Goal: Information Seeking & Learning: Check status

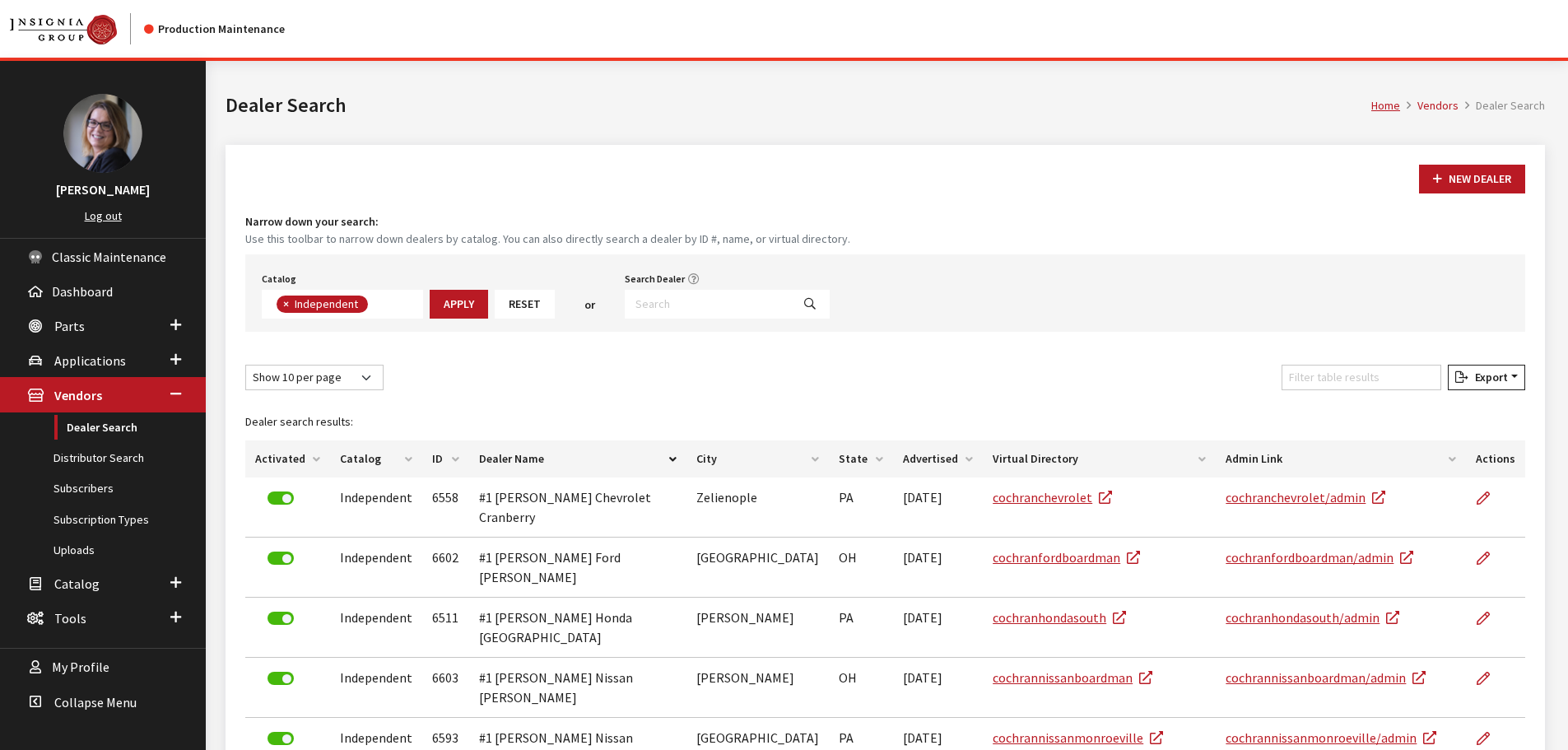
scroll to position [120, 0]
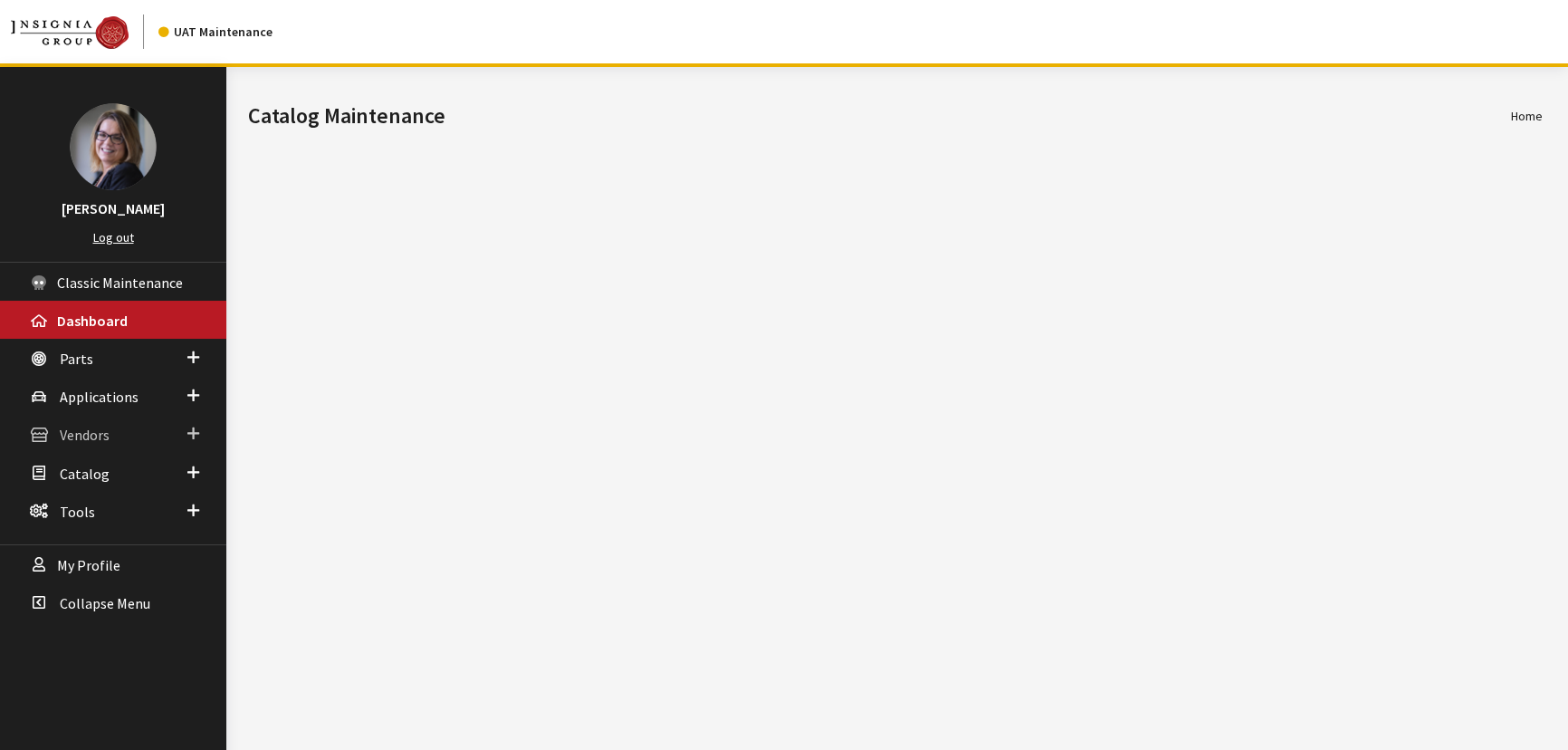
click at [197, 433] on span at bounding box center [193, 434] width 12 height 24
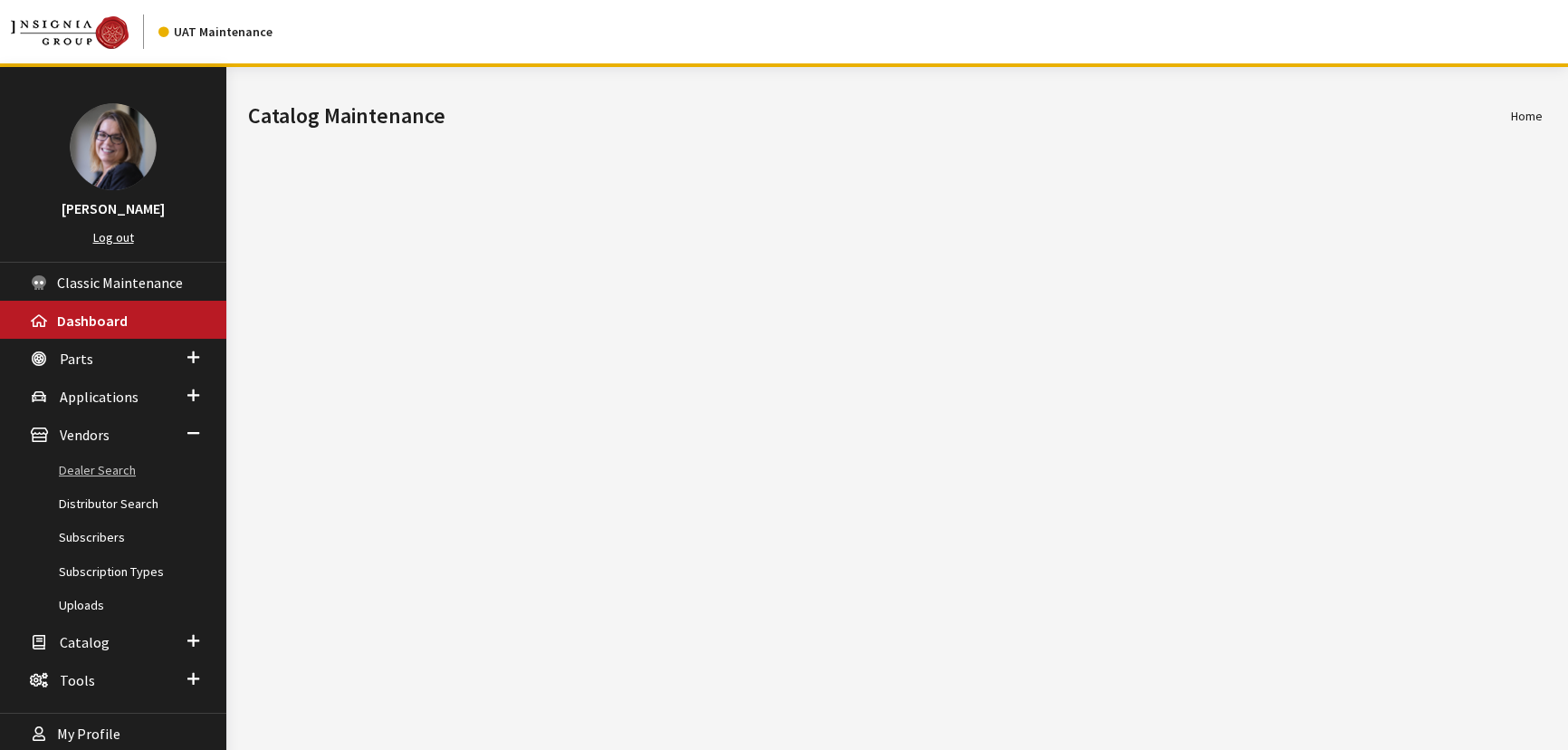
click at [120, 472] on link "Dealer Search" at bounding box center [113, 471] width 226 height 33
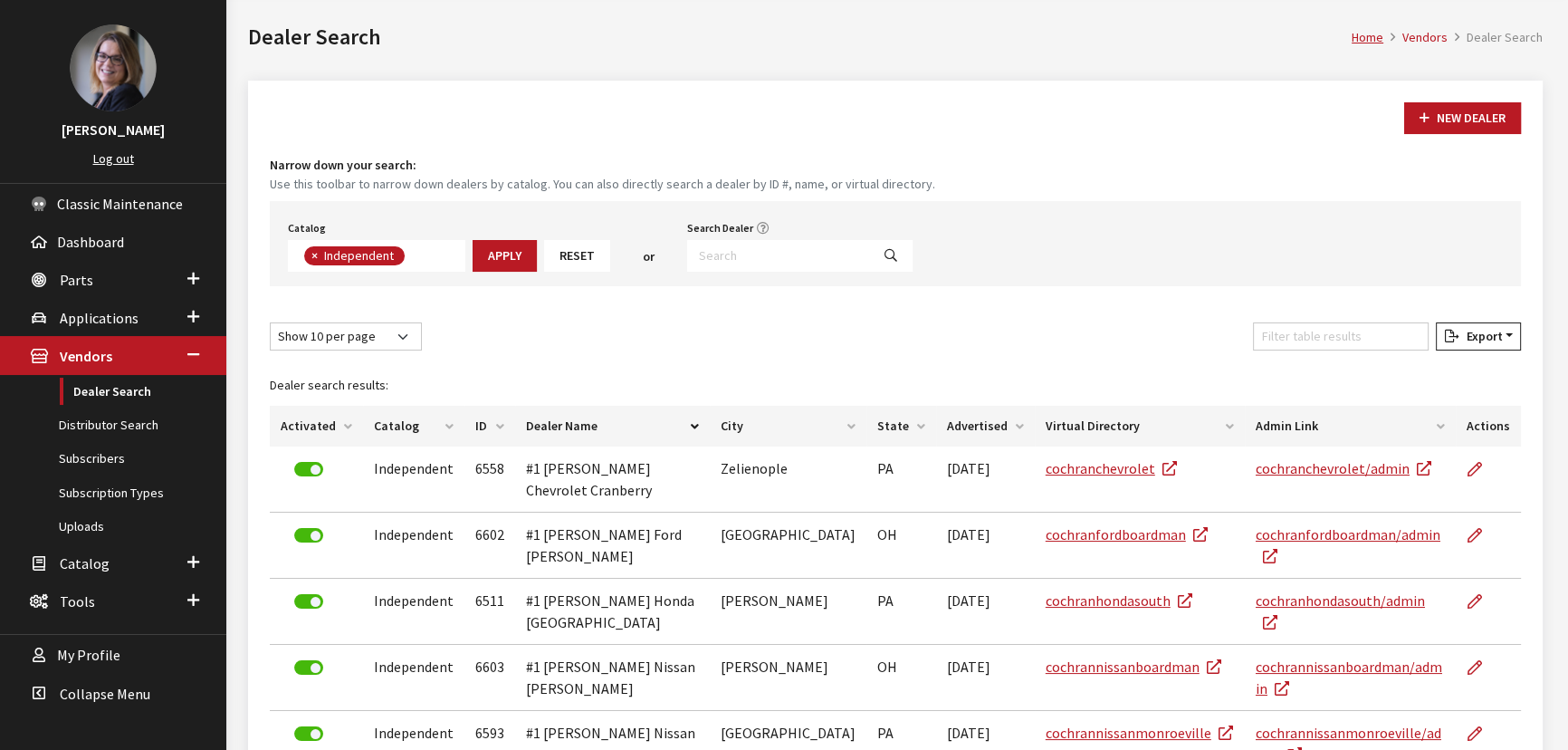
scroll to position [9, 0]
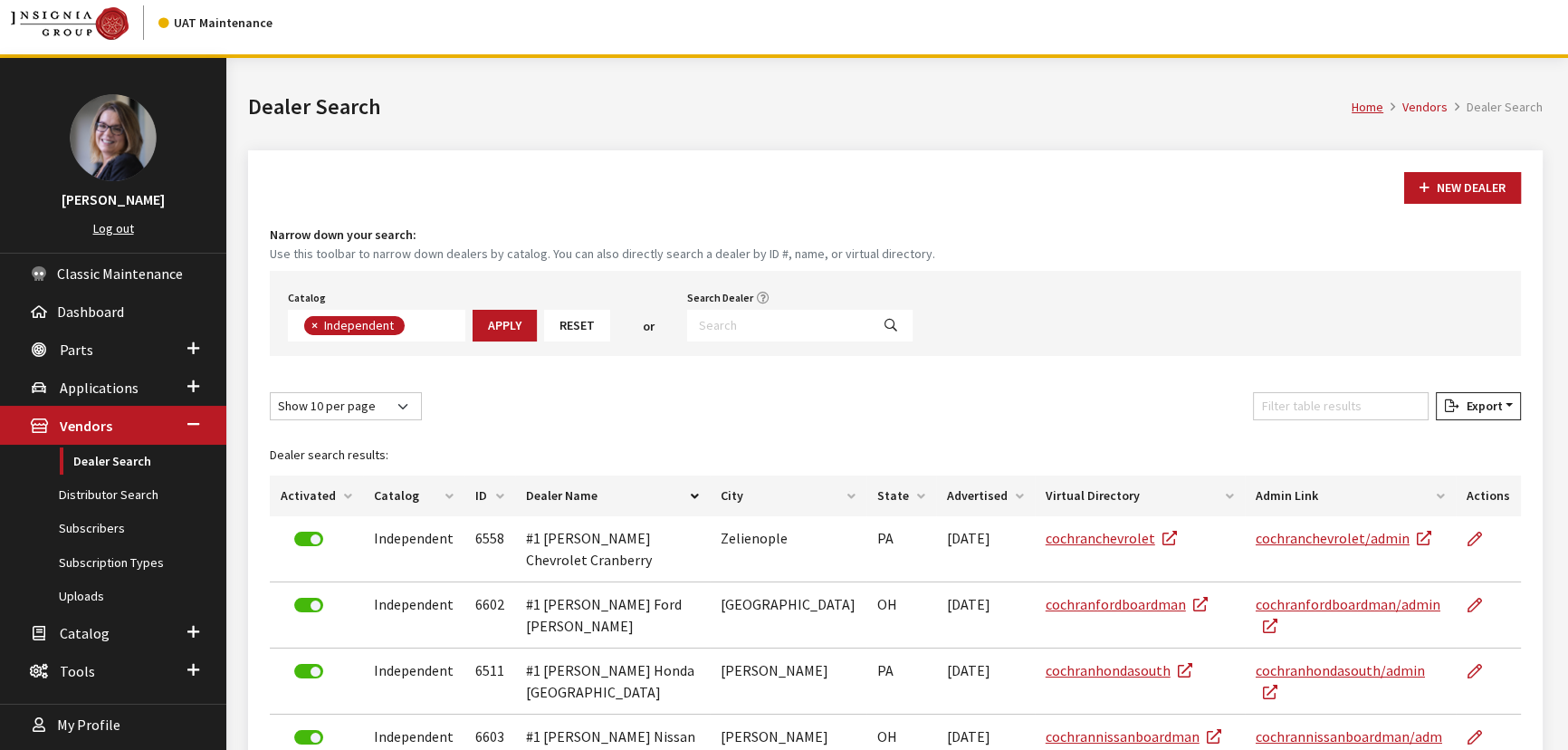
click at [312, 326] on span "×" at bounding box center [314, 325] width 6 height 17
select select
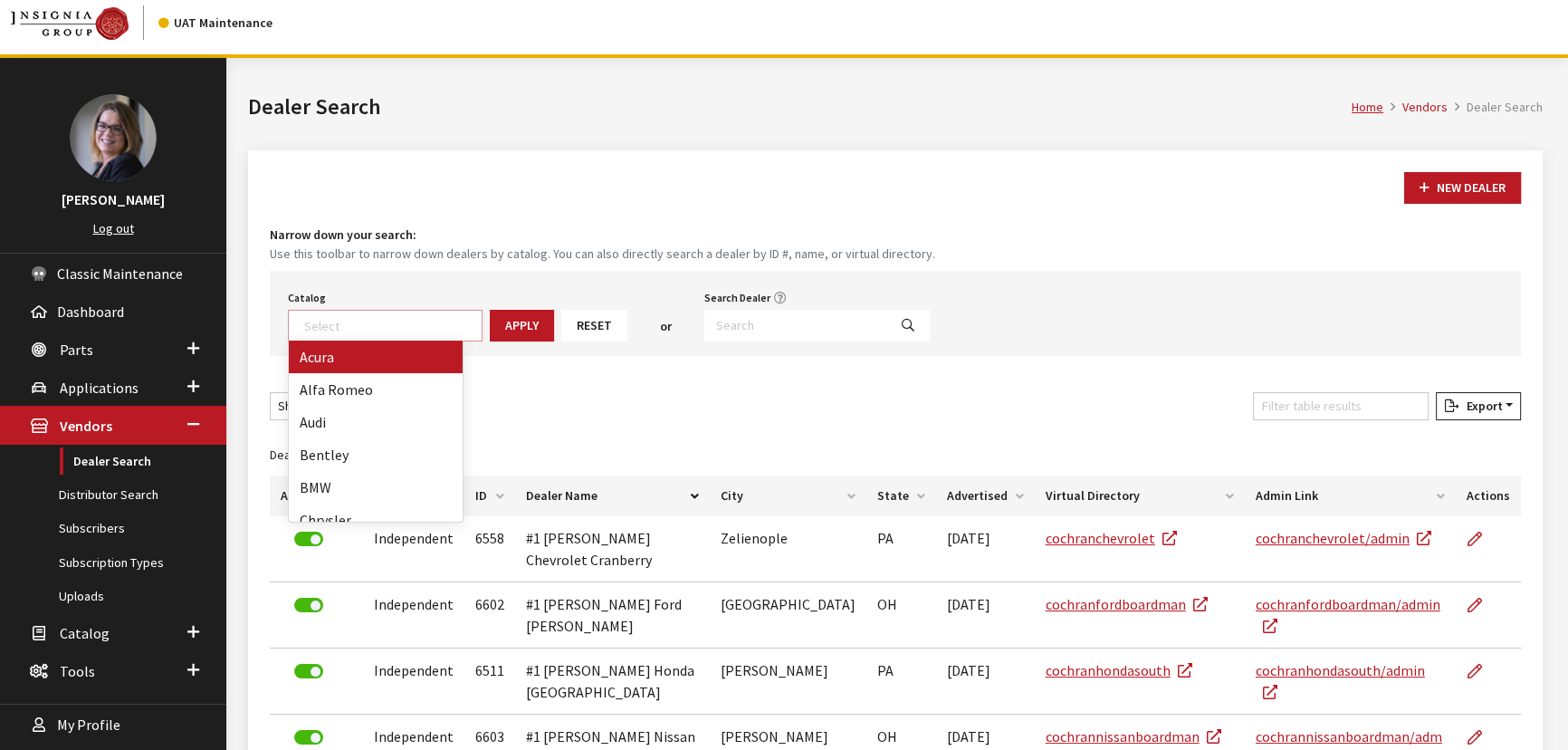
scroll to position [181, 0]
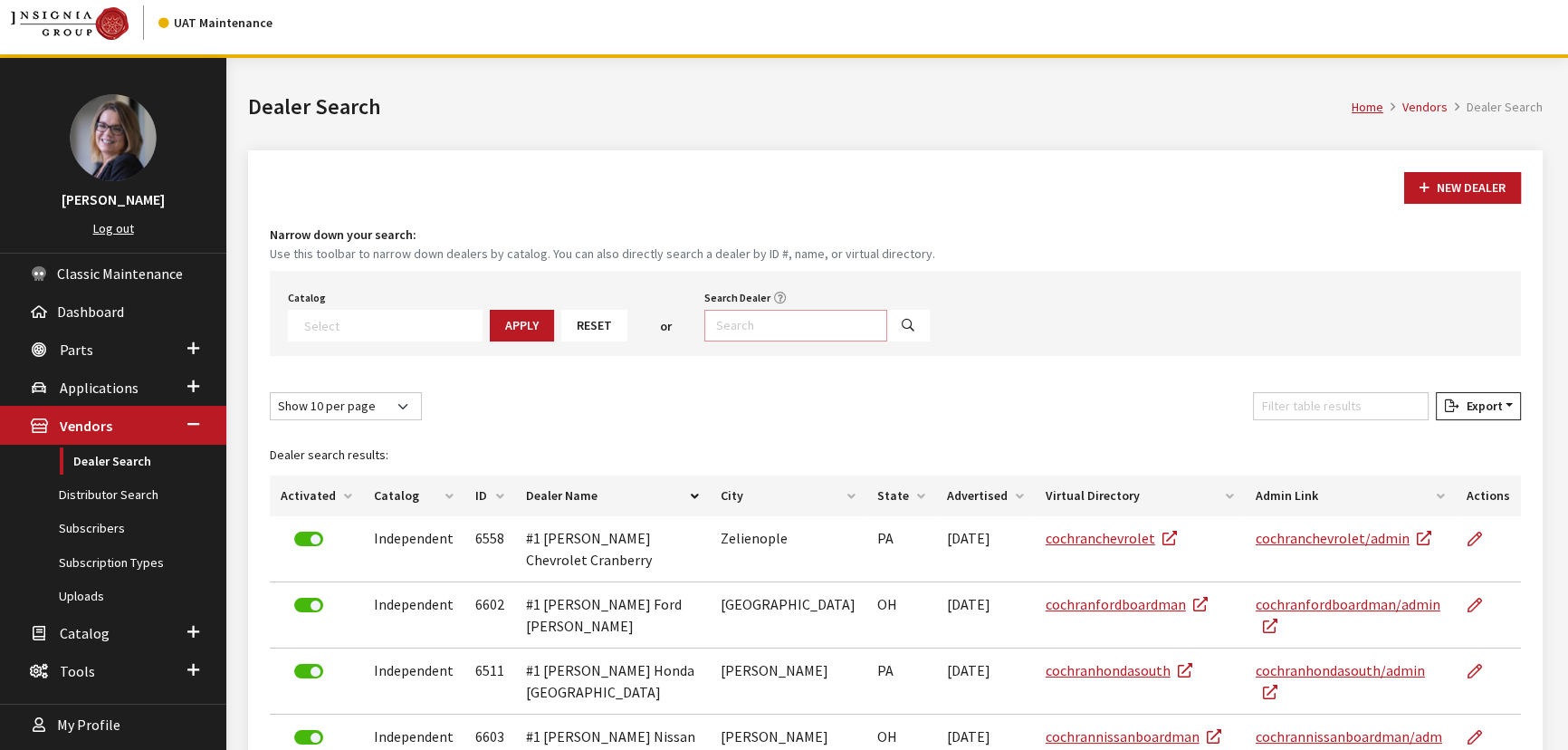
click at [755, 326] on input "Search Dealer" at bounding box center [795, 325] width 183 height 31
type input "Bill*"
select select
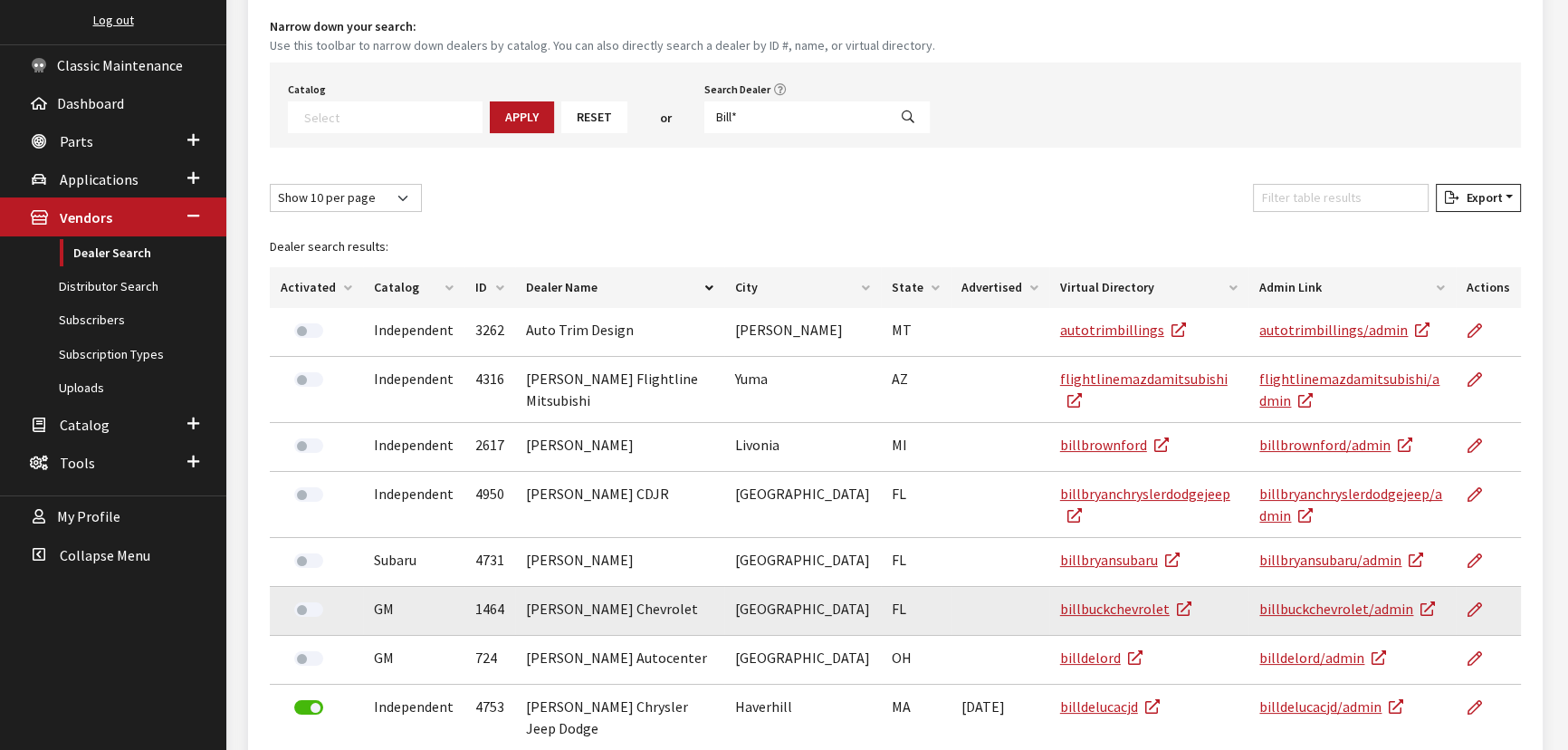
scroll to position [141, 0]
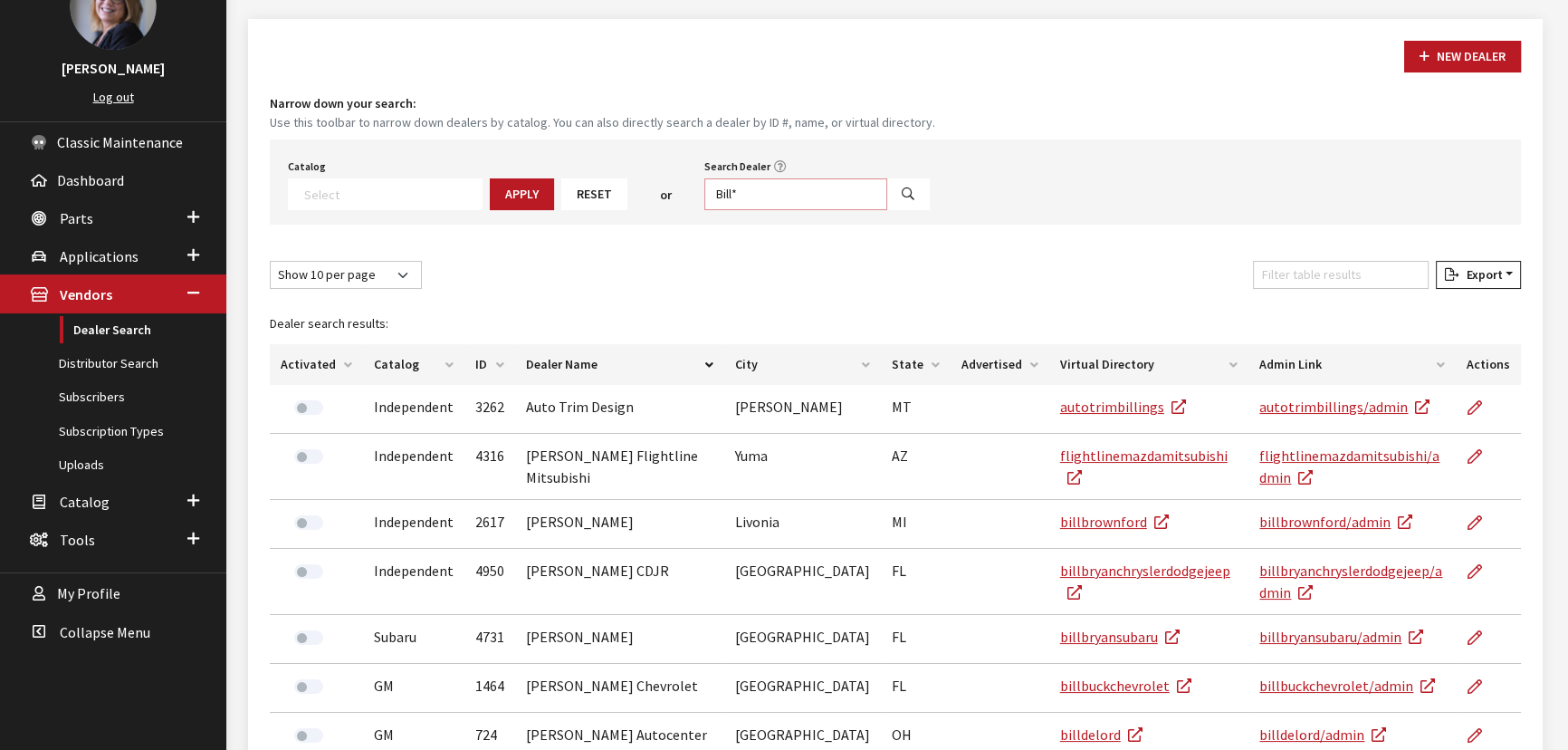
drag, startPoint x: 766, startPoint y: 191, endPoint x: 565, endPoint y: 159, distance: 203.5
click at [565, 159] on div "Catalog Acura Alfa Romeo Audi Bentley BMW Chrysler DoubleTake Ford GM Honda Hyu…" at bounding box center [896, 182] width 1251 height 85
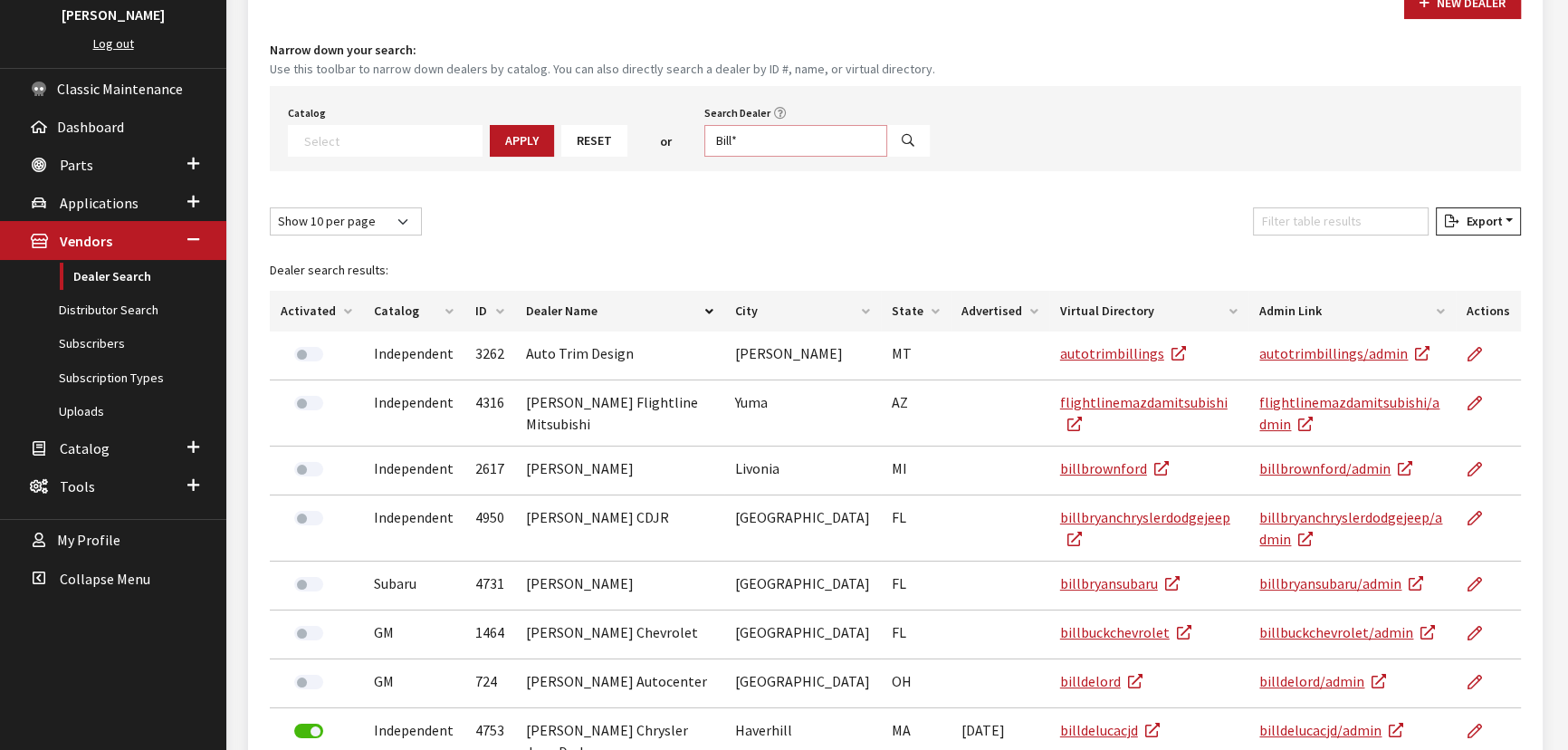
scroll to position [222, 0]
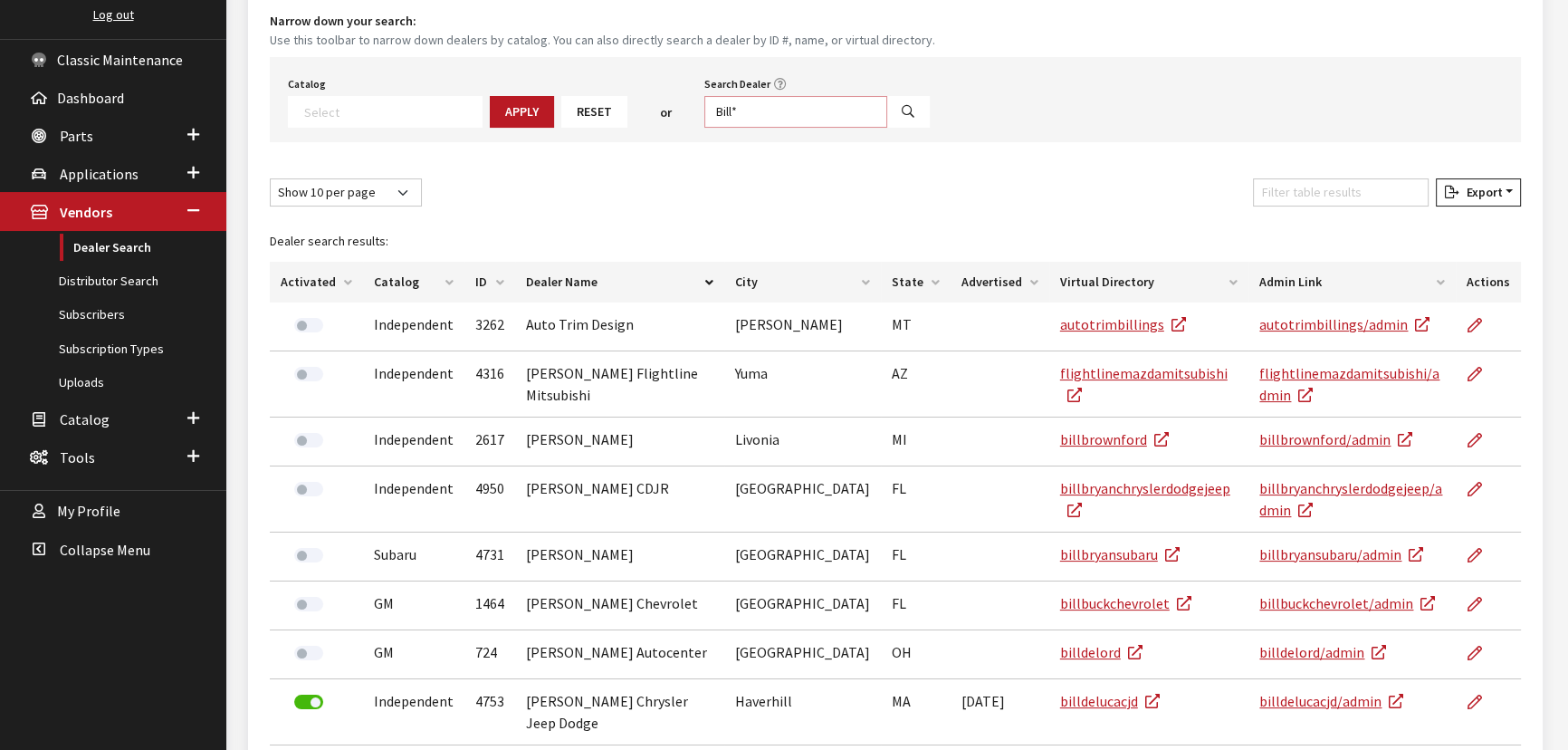
click at [761, 118] on input "Bill*" at bounding box center [795, 111] width 183 height 31
drag, startPoint x: 761, startPoint y: 118, endPoint x: 654, endPoint y: 116, distance: 107.0
click at [654, 116] on div "Catalog Acura Alfa Romeo Audi Bentley BMW Chrysler DoubleTake Ford GM Honda Hyu…" at bounding box center [896, 99] width 1251 height 85
type input "f"
type input "state*"
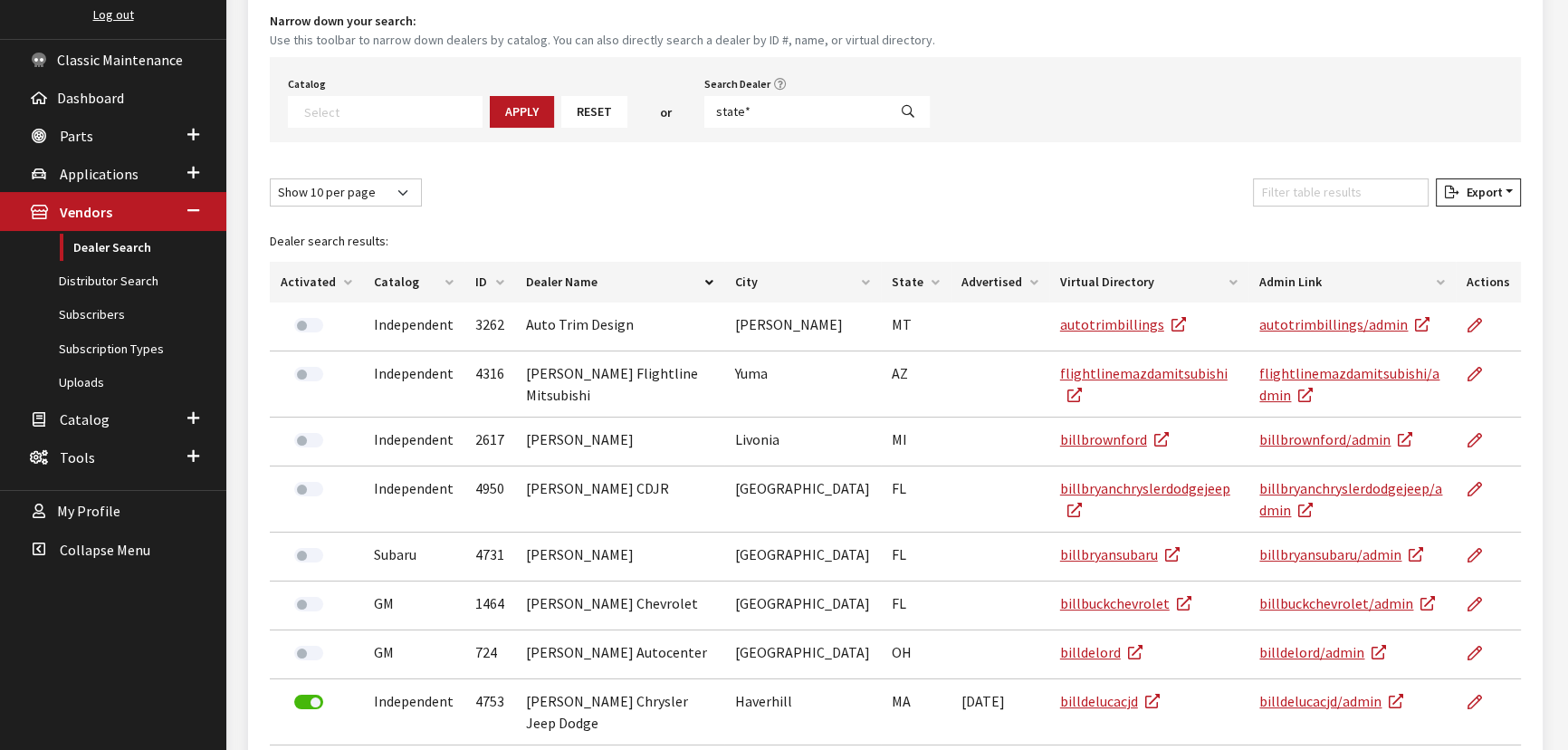
select select
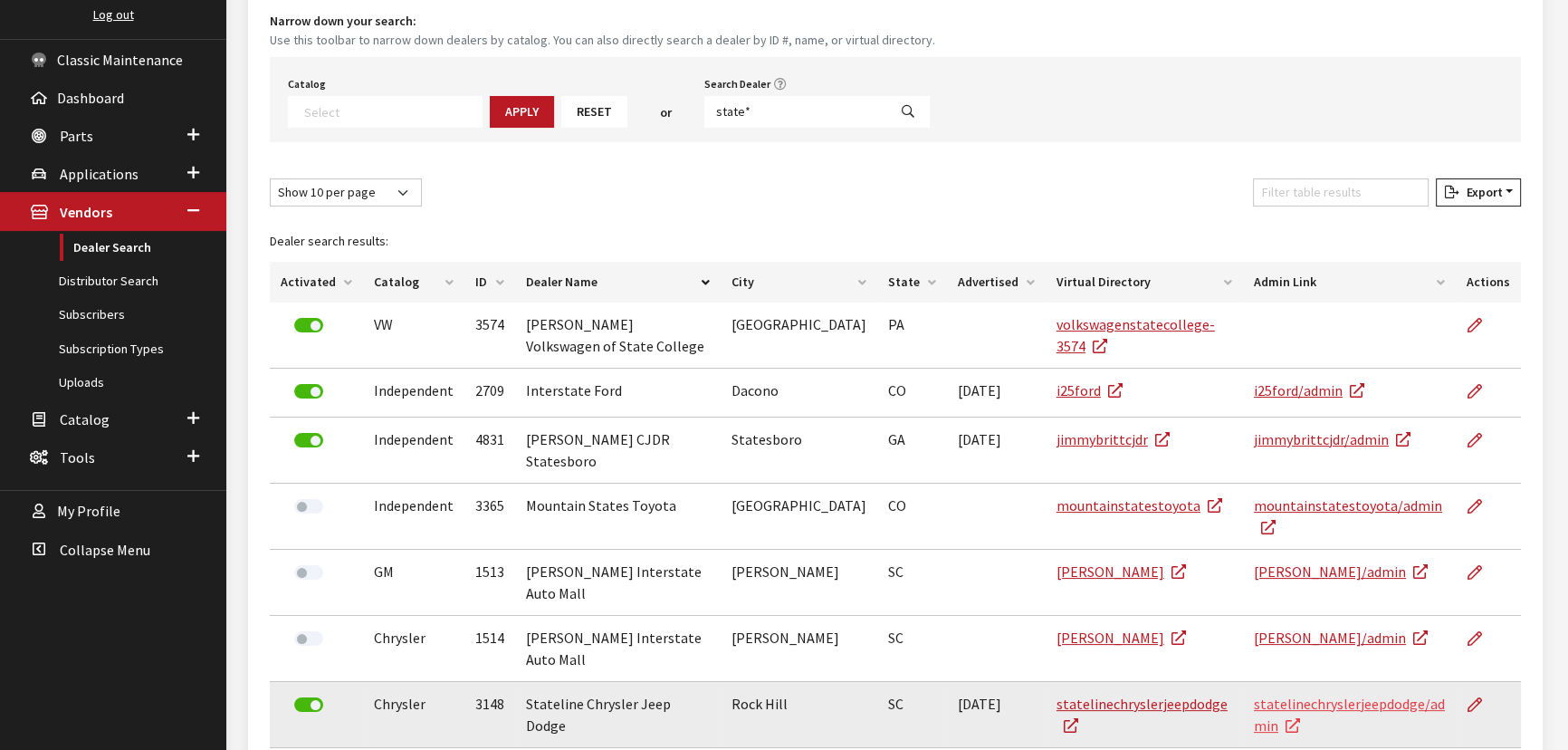
click at [1254, 695] on link "statelinechryslerjeepdodge/admin" at bounding box center [1349, 714] width 191 height 40
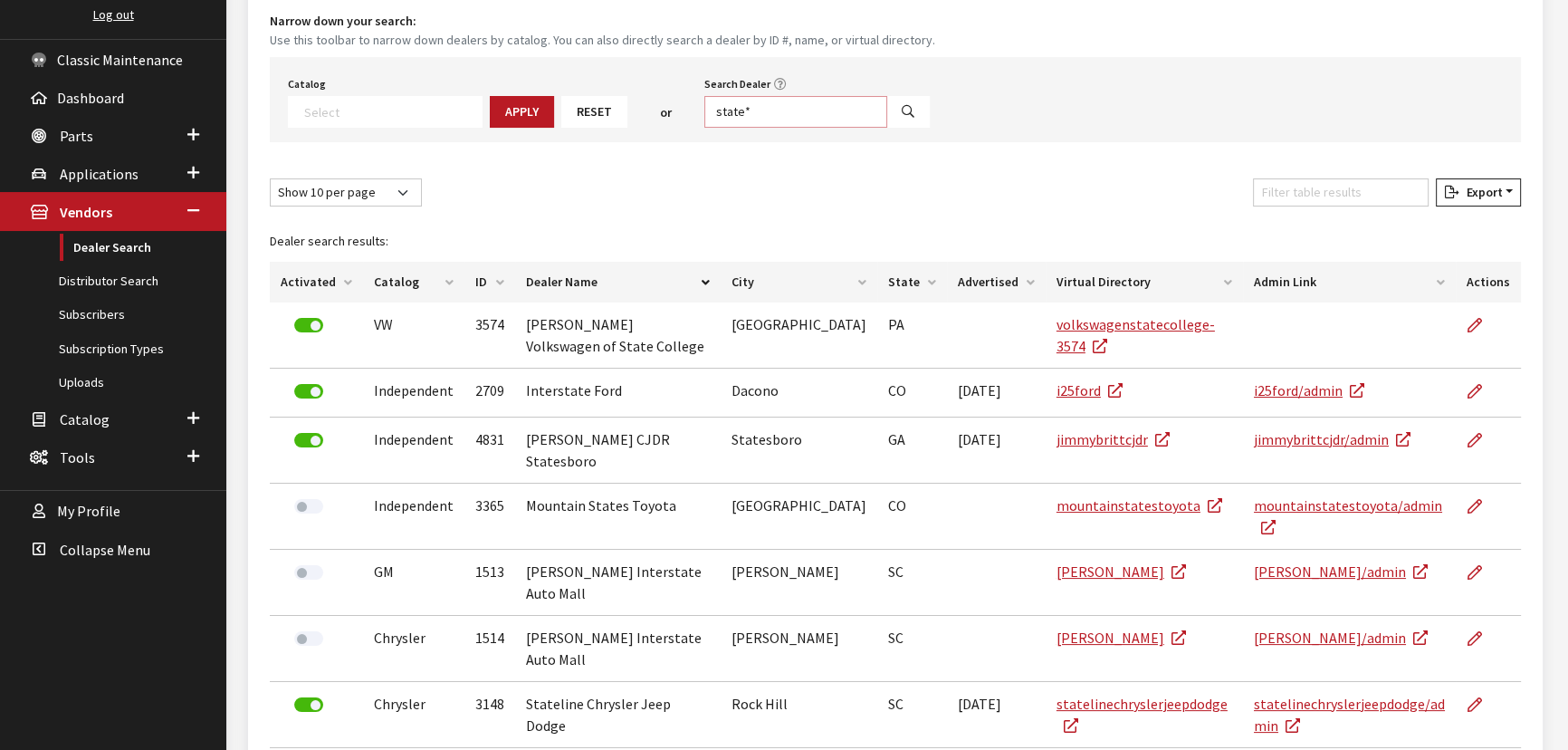
drag, startPoint x: 785, startPoint y: 97, endPoint x: 664, endPoint y: 87, distance: 121.4
click at [665, 88] on div "Catalog Acura Alfa Romeo Audi Bentley BMW Chrysler DoubleTake Ford GM Honda Hyu…" at bounding box center [896, 99] width 1251 height 85
type input "jeff*"
select select
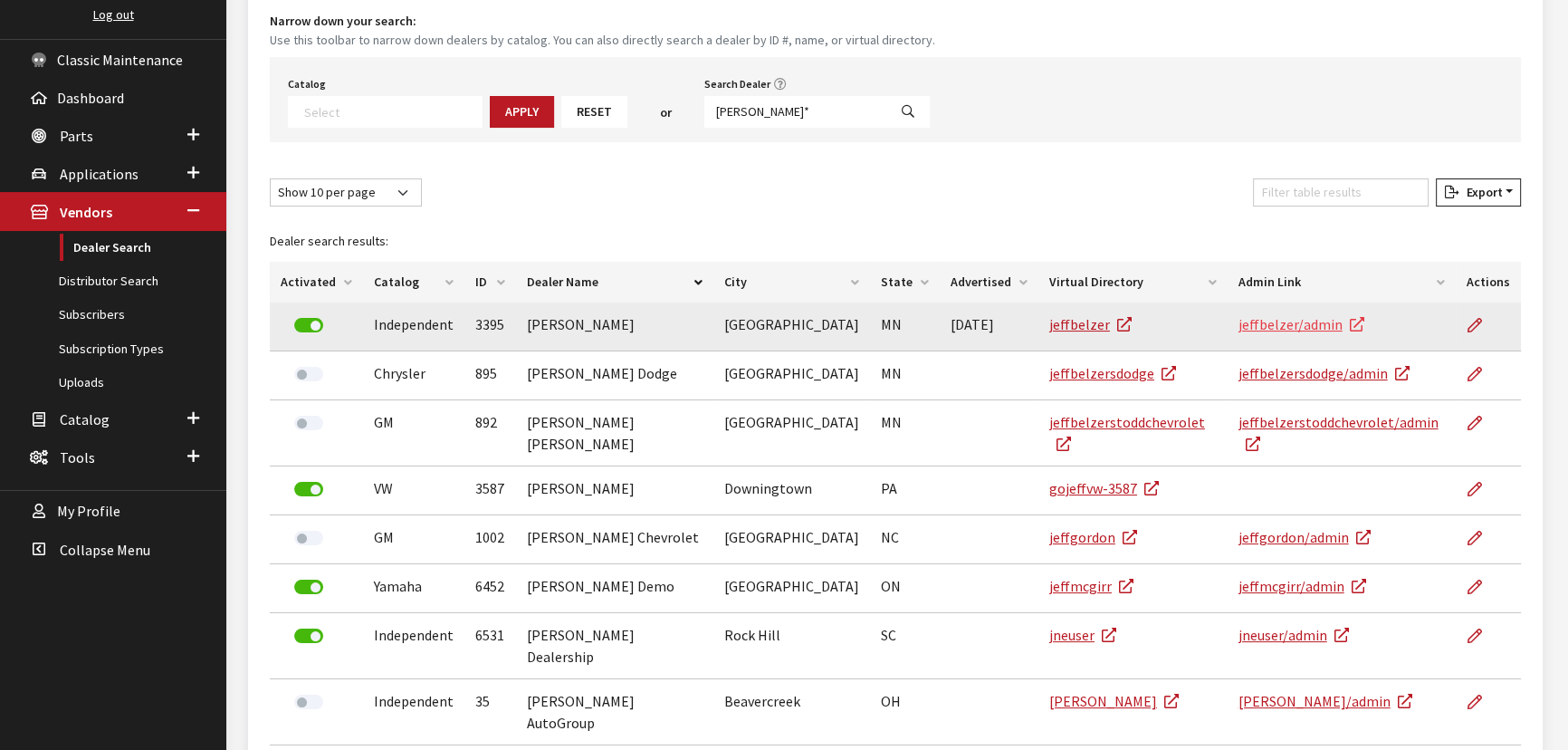
click at [1255, 327] on link "jeffbelzer/admin" at bounding box center [1301, 324] width 126 height 18
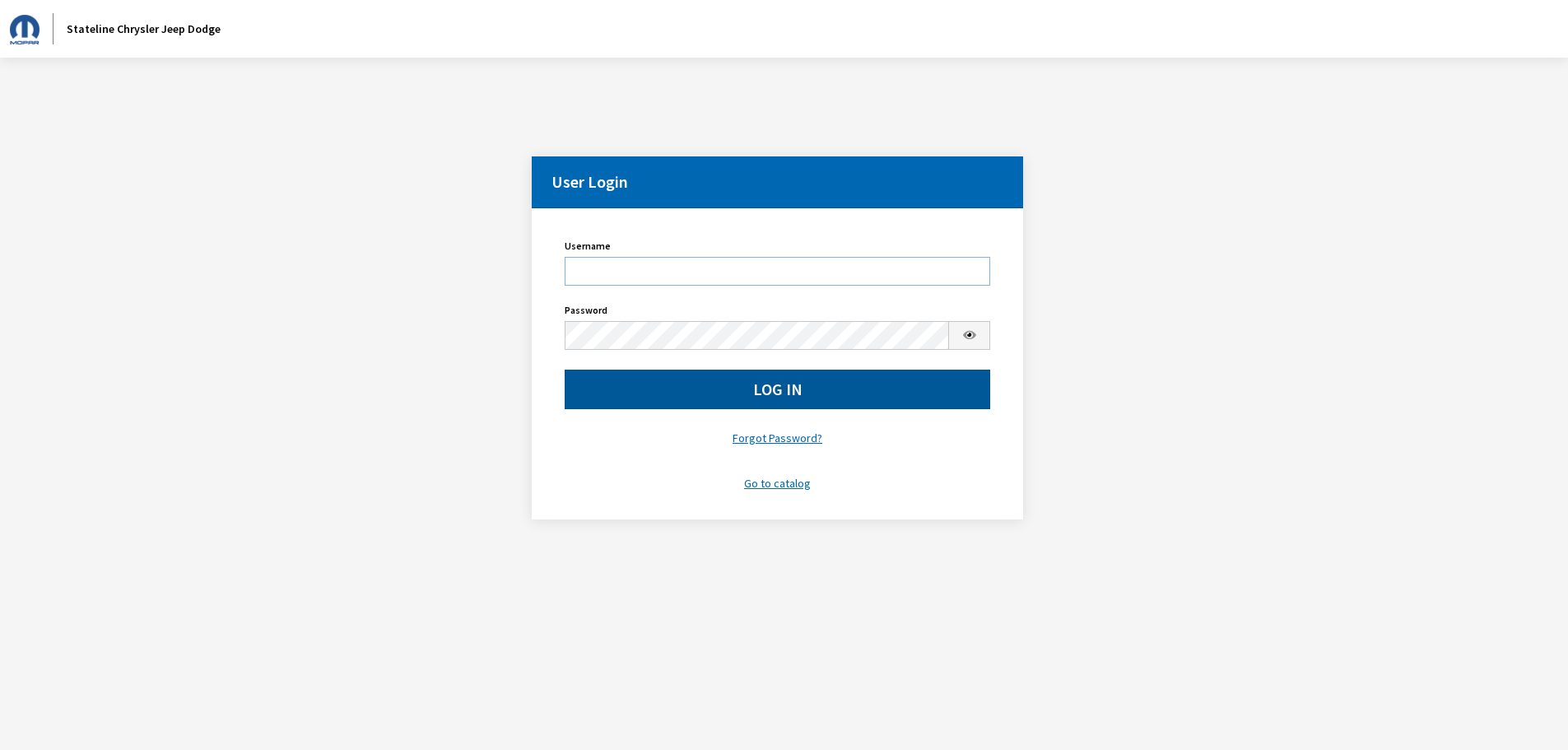
type input "insignia"
click at [703, 381] on button "Log In" at bounding box center [778, 388] width 426 height 39
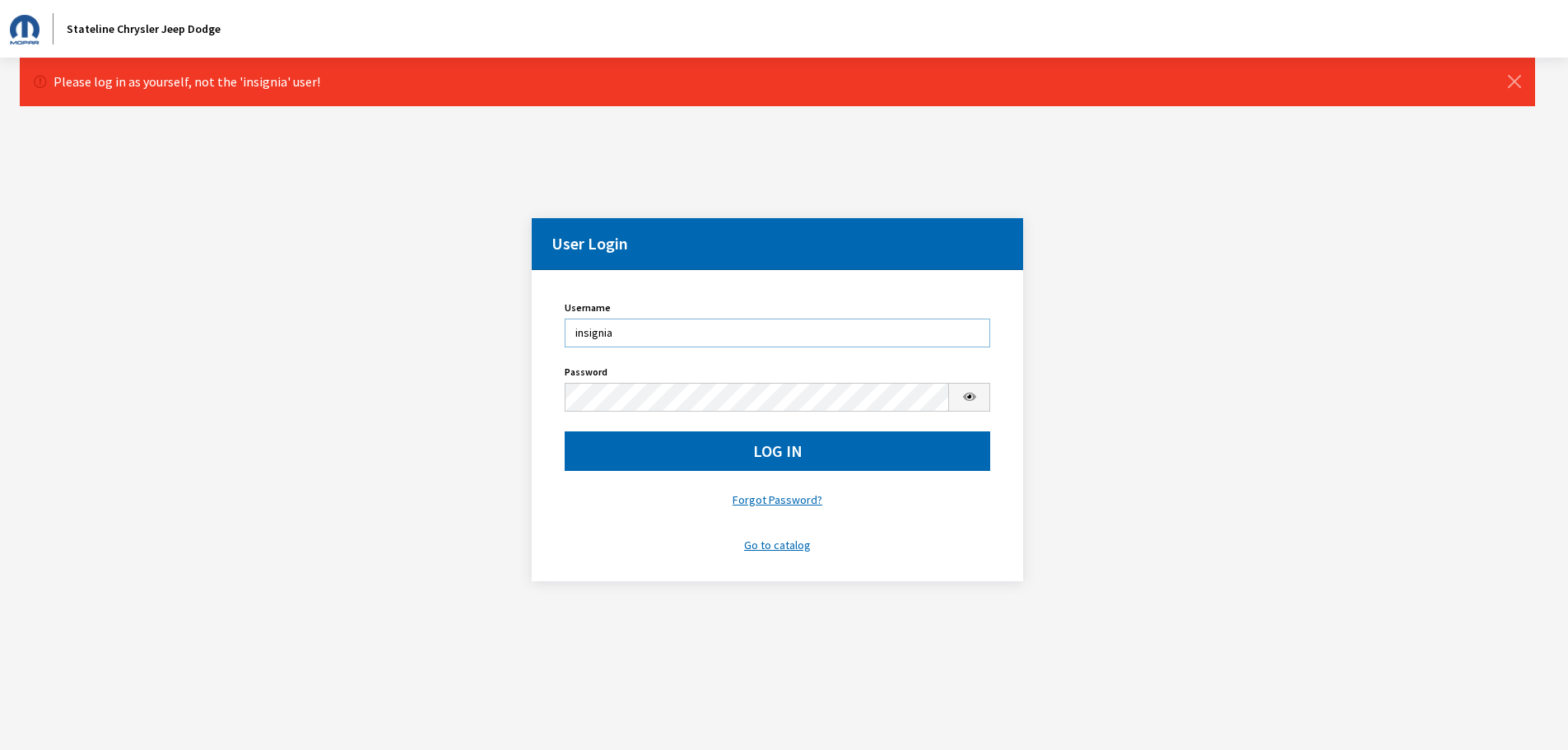
click at [665, 340] on input "insignia" at bounding box center [778, 332] width 426 height 28
type input "Kcallahan"
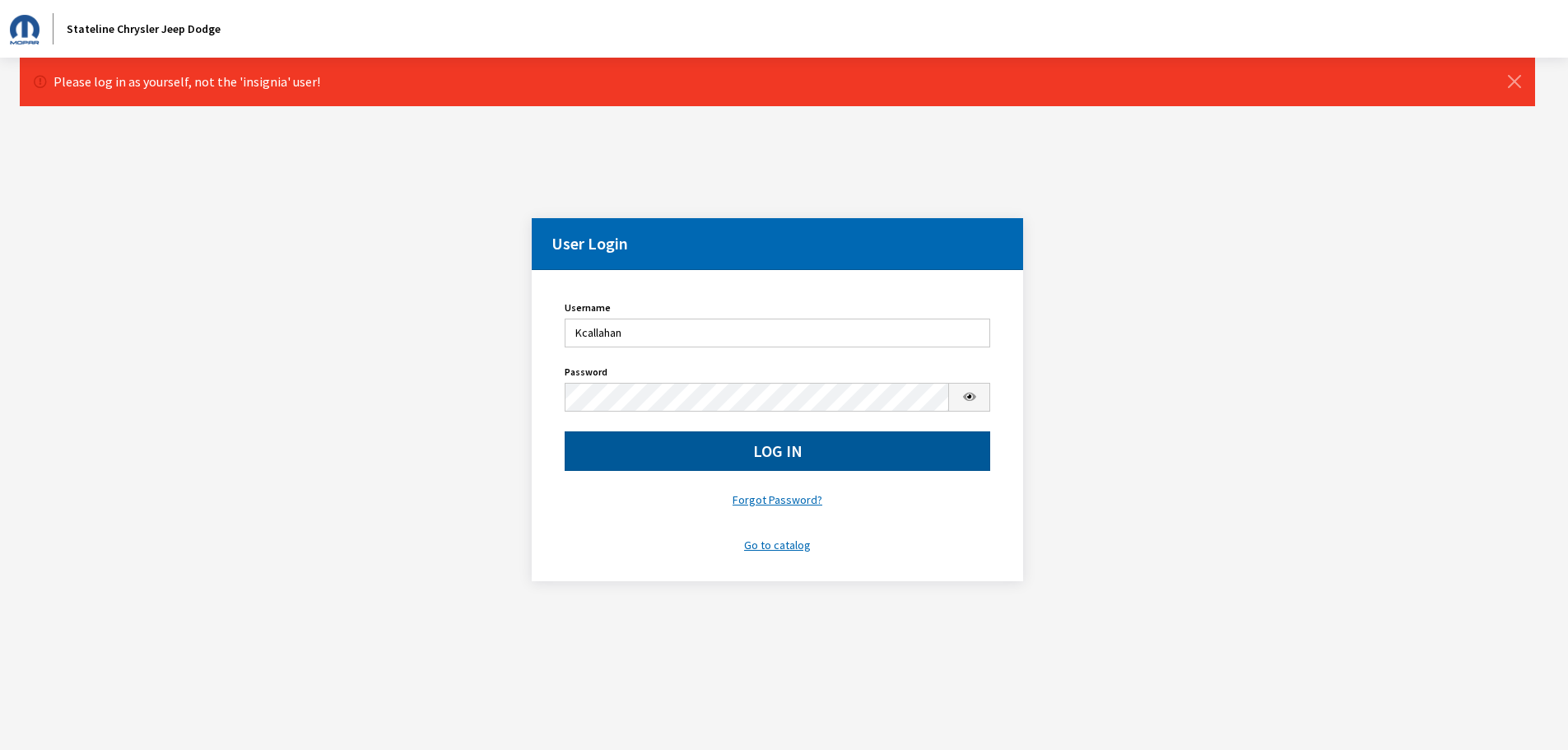
click at [661, 434] on button "Log In" at bounding box center [778, 450] width 426 height 39
click at [661, 460] on button "Log In" at bounding box center [778, 450] width 426 height 39
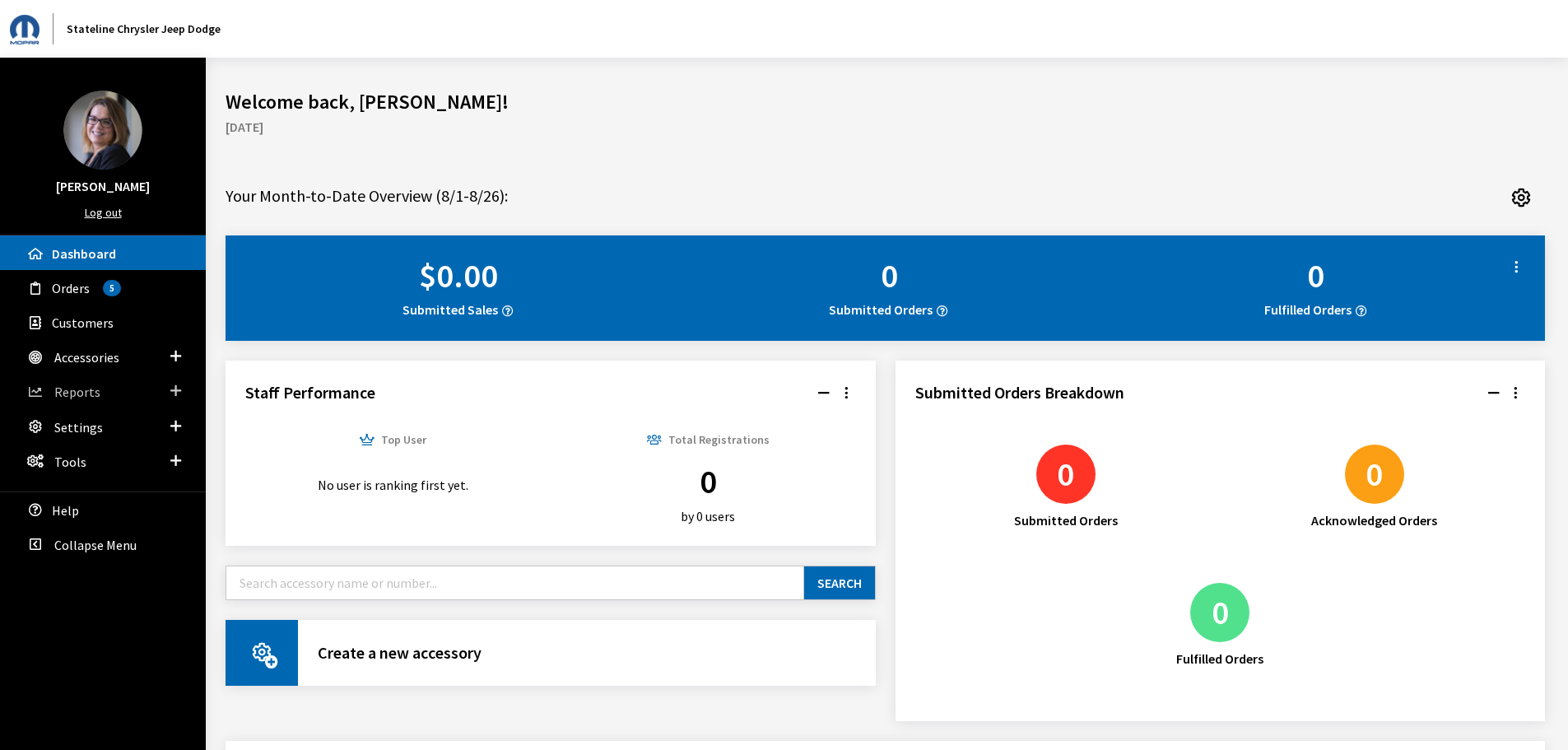
click at [175, 393] on span at bounding box center [175, 391] width 11 height 22
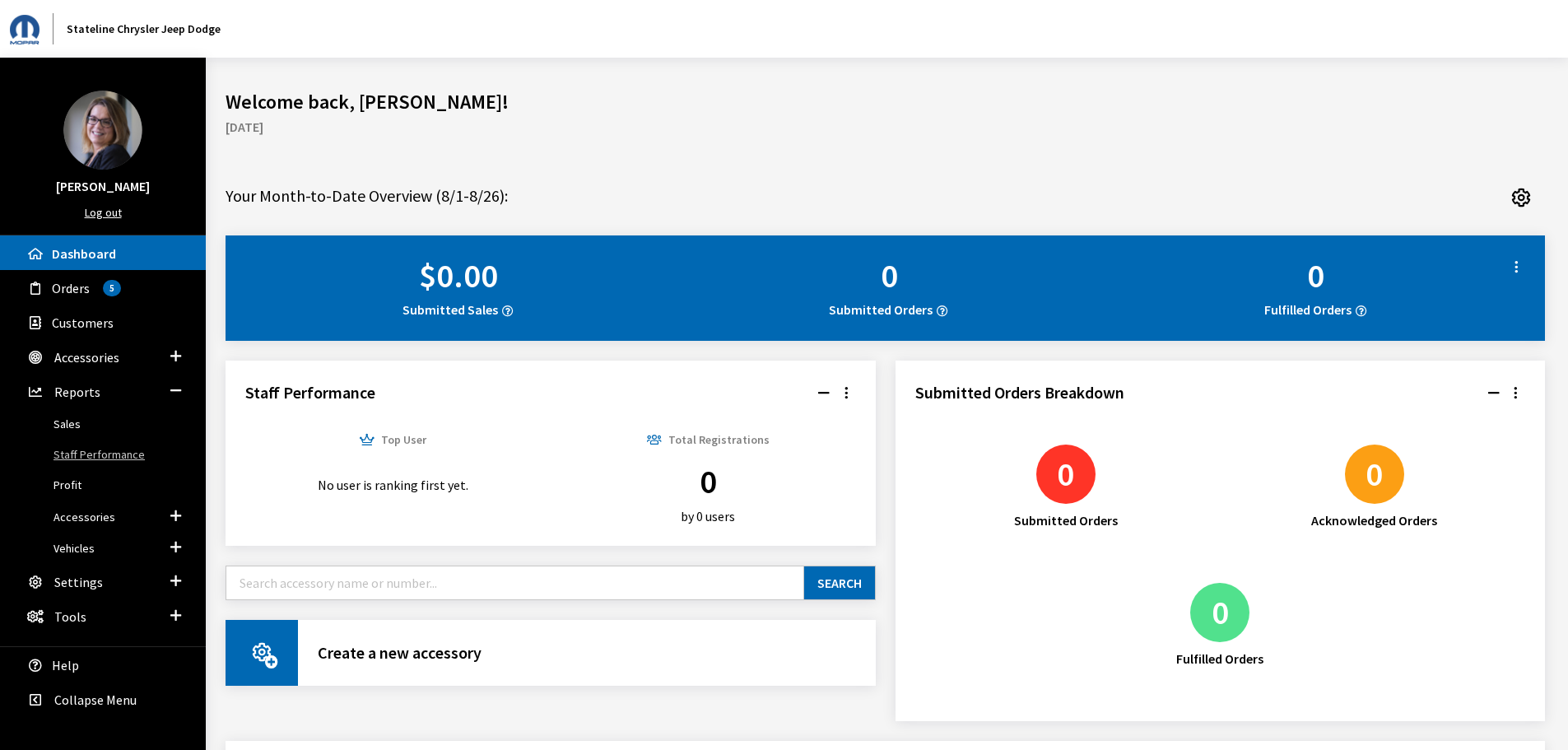
click at [112, 448] on link "Staff Performance" at bounding box center [103, 454] width 206 height 30
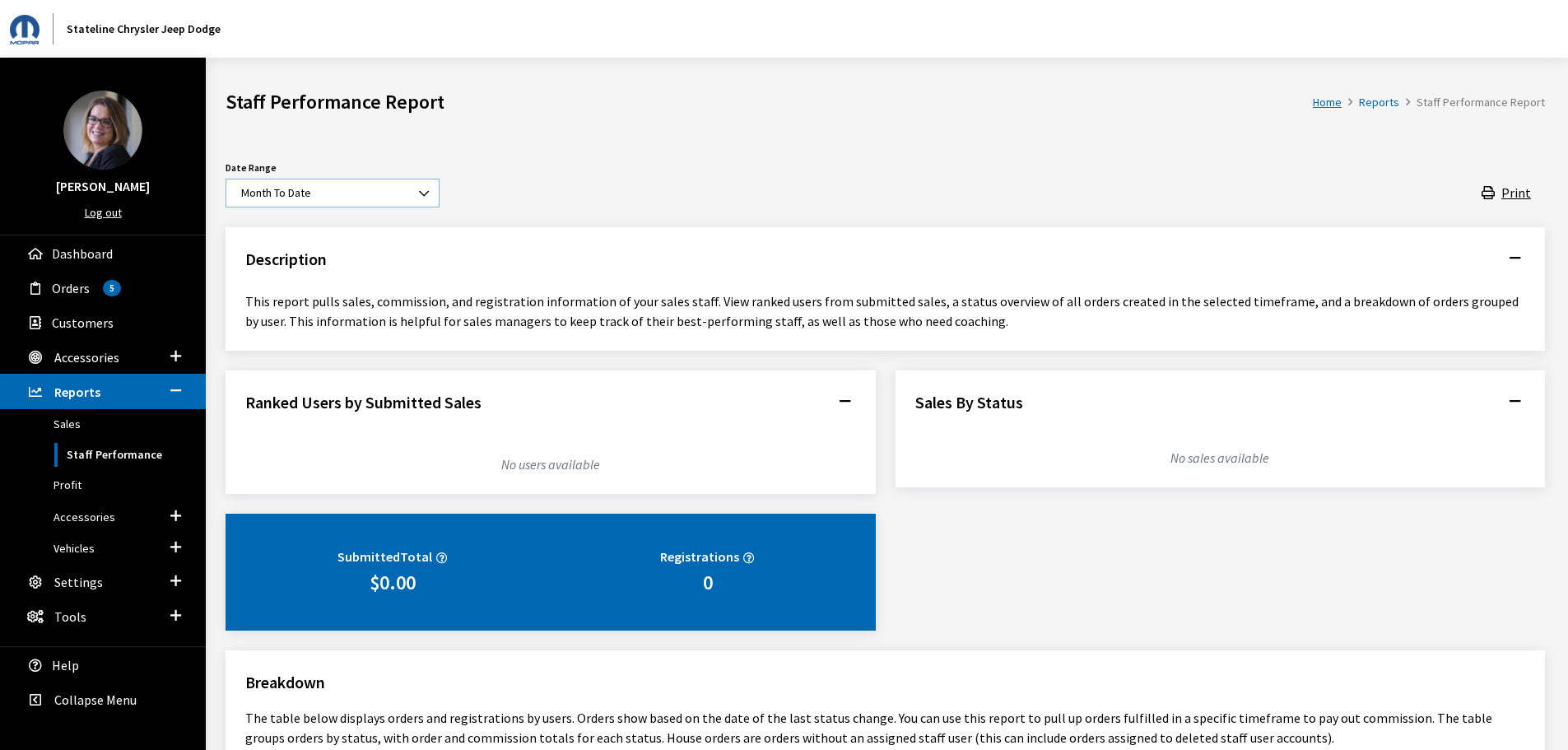
click at [419, 194] on span at bounding box center [425, 194] width 28 height 28
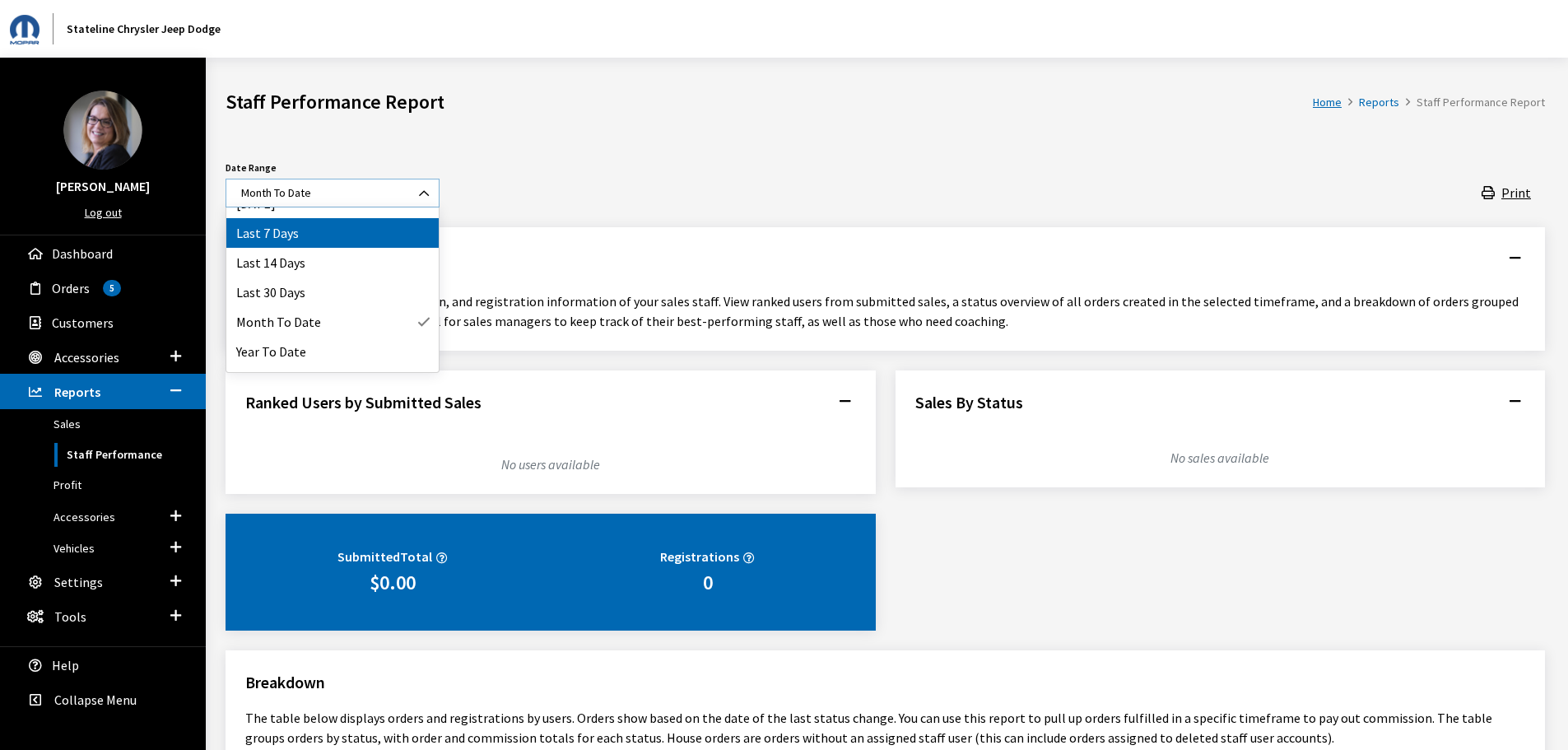
scroll to position [73, 0]
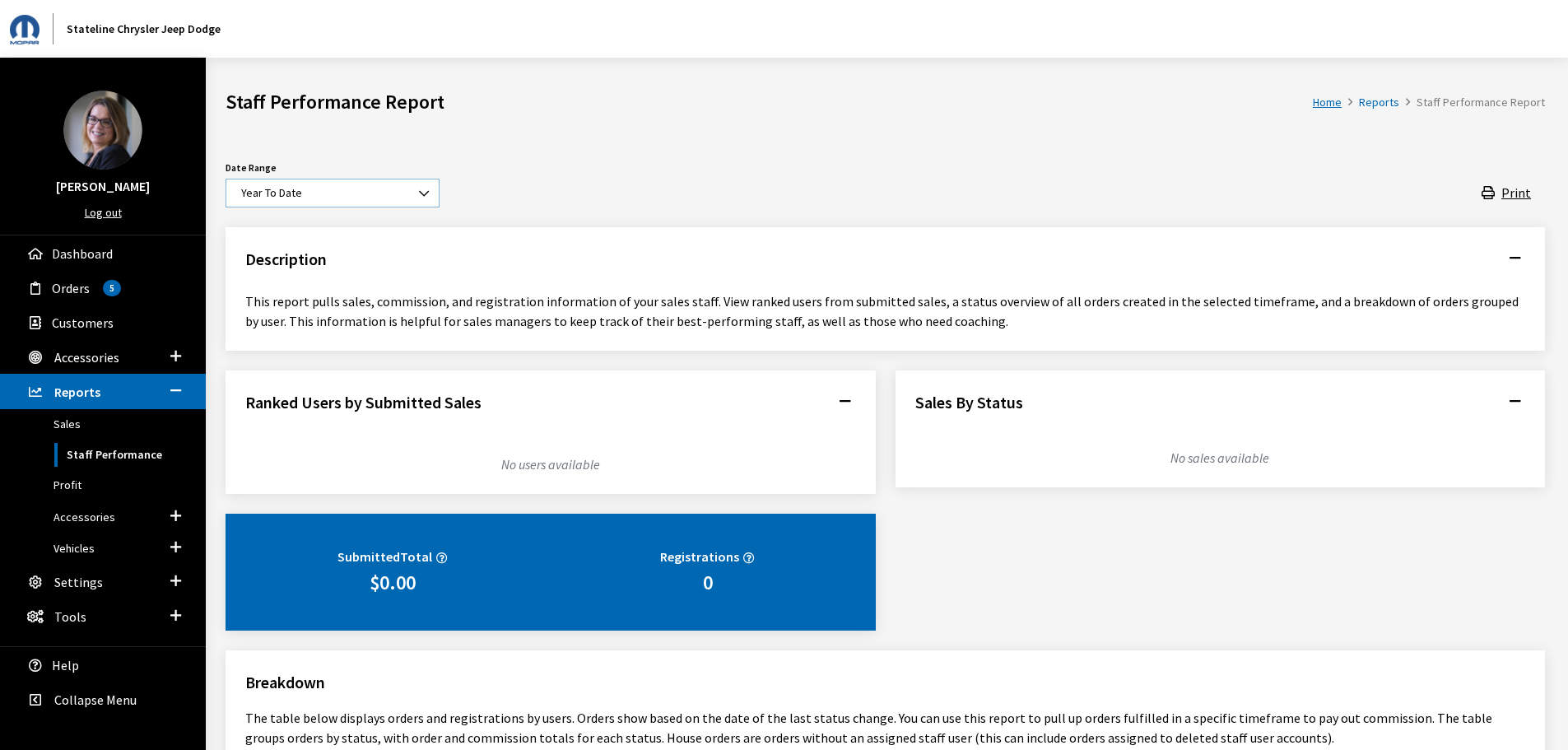
select select "64"
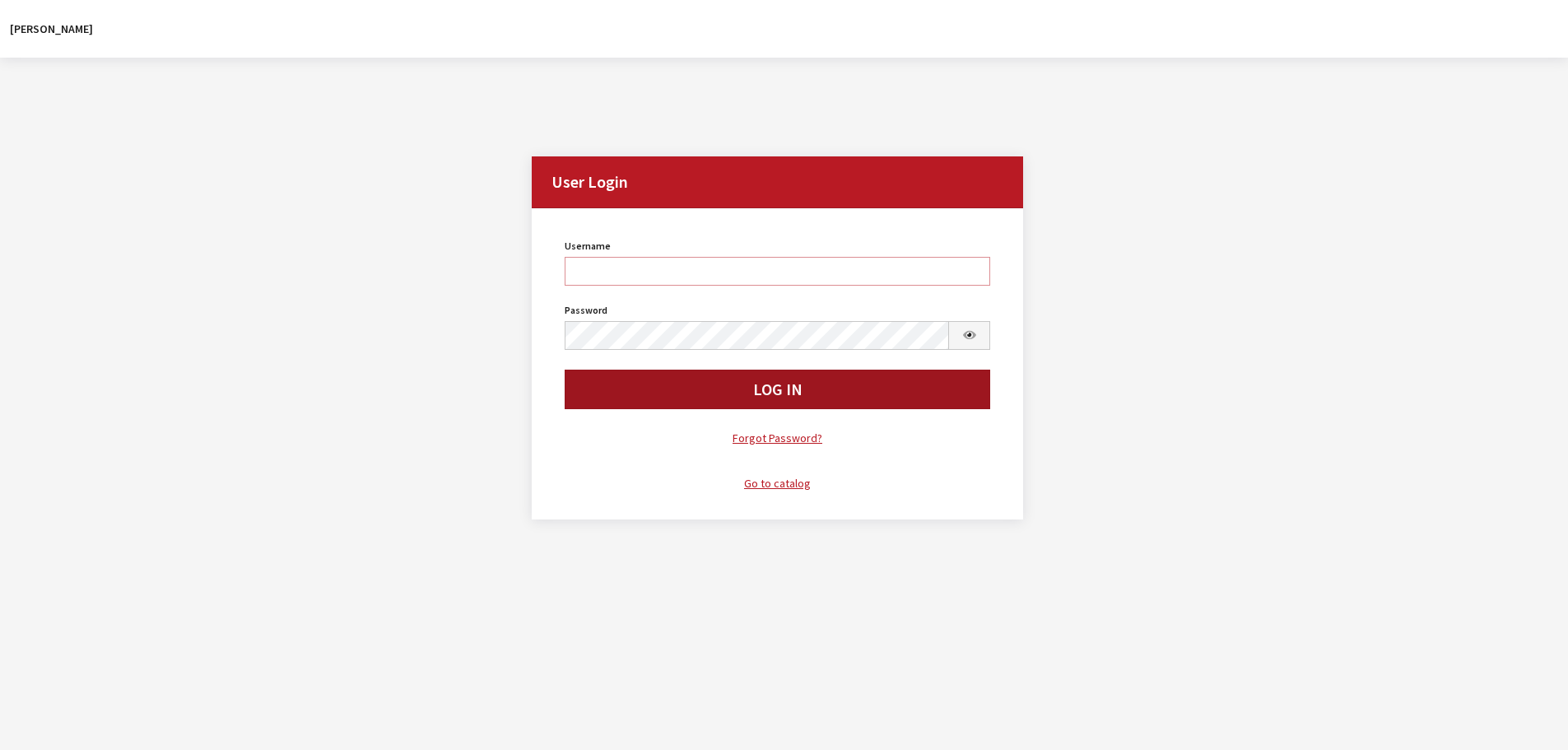
type input "Kcallahan"
click at [613, 398] on button "Log In" at bounding box center [778, 388] width 426 height 39
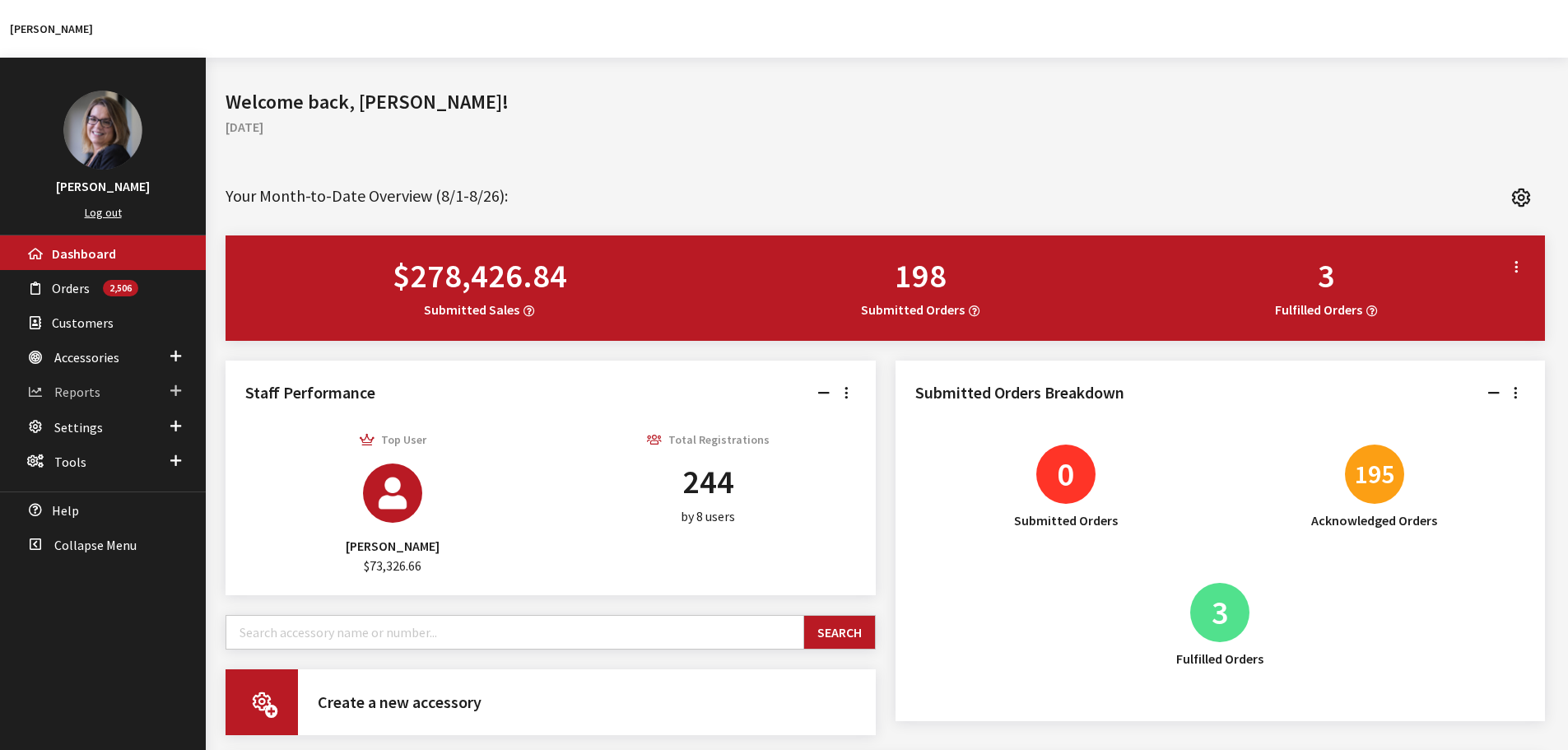
click at [180, 391] on span at bounding box center [175, 391] width 11 height 22
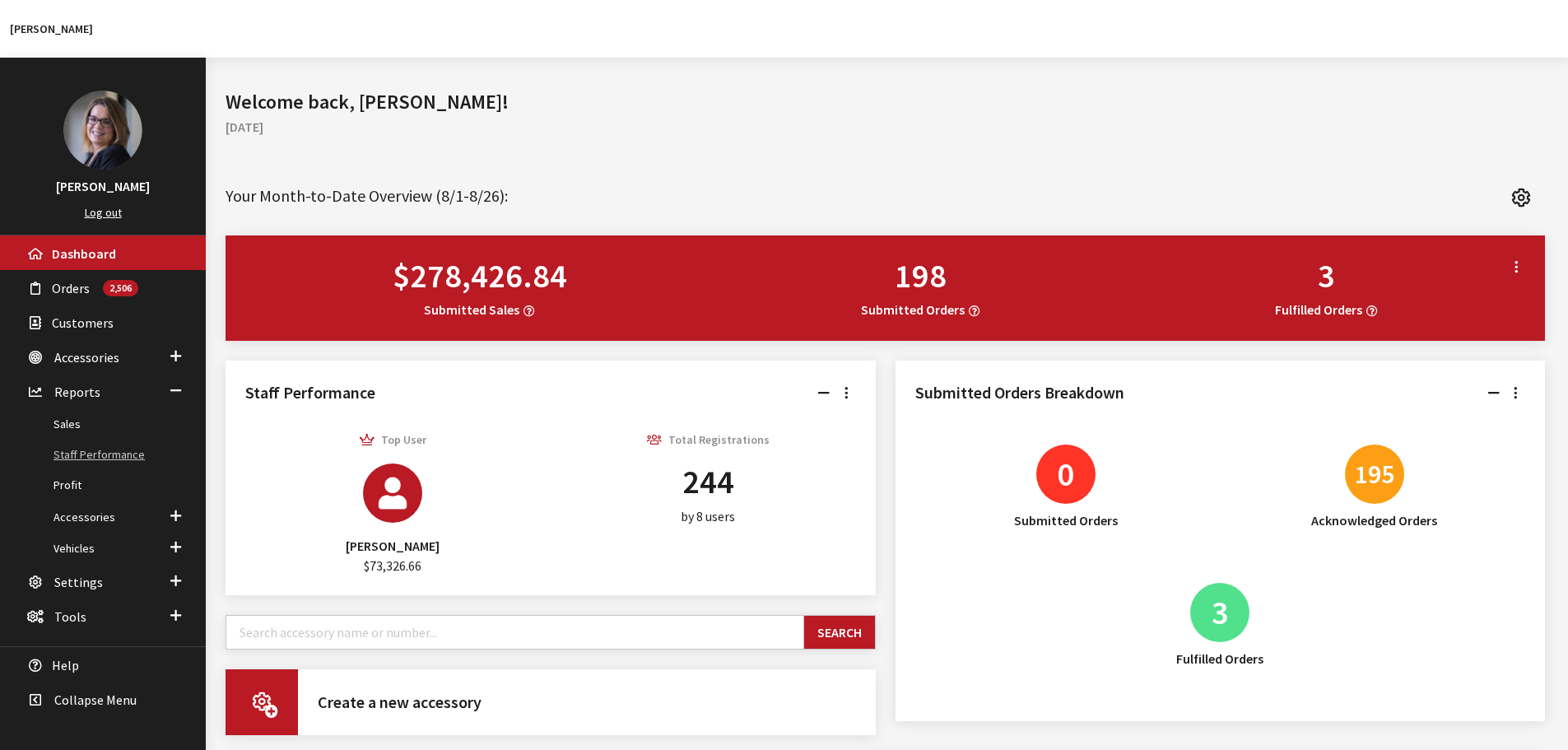
click at [125, 446] on link "Staff Performance" at bounding box center [103, 454] width 206 height 30
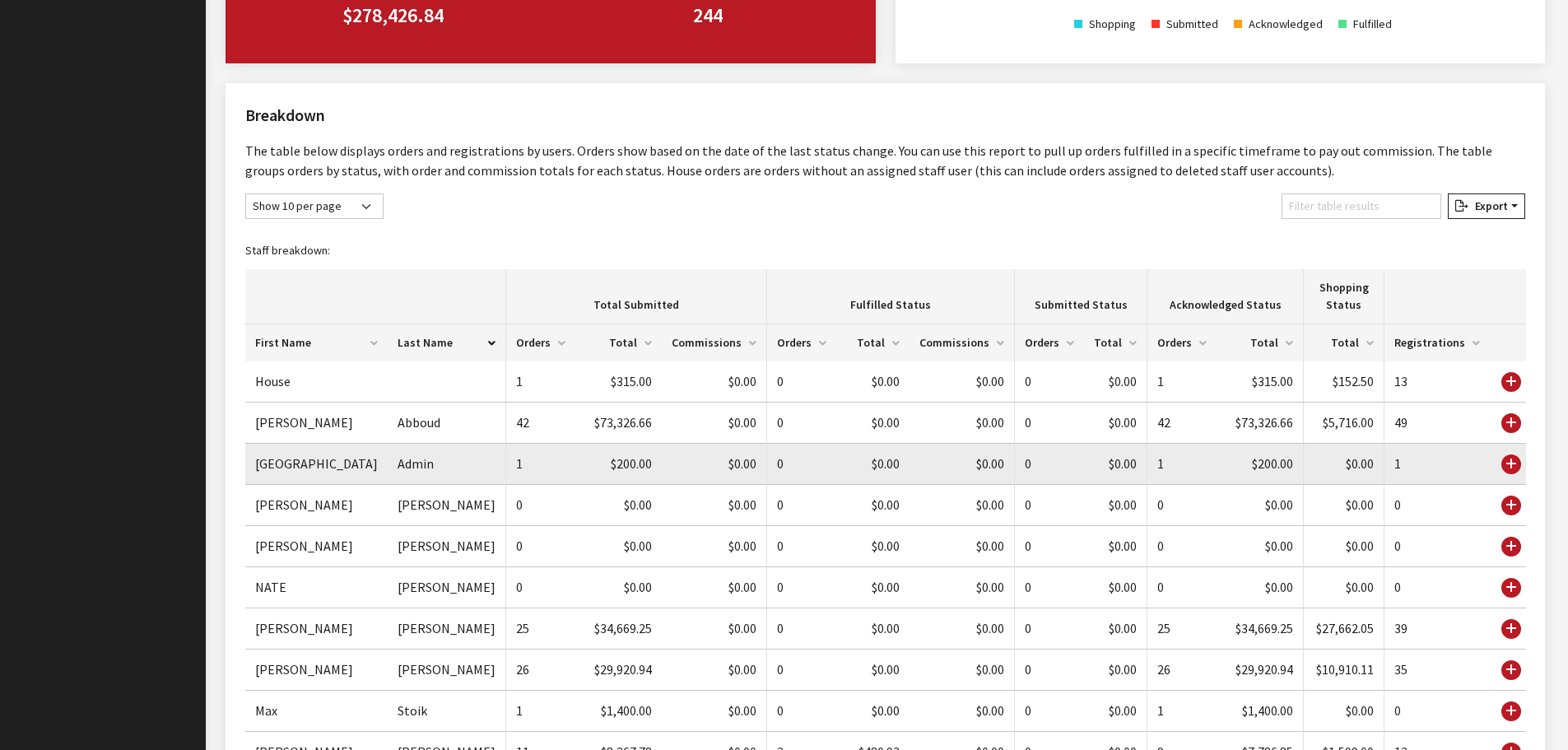
scroll to position [903, 0]
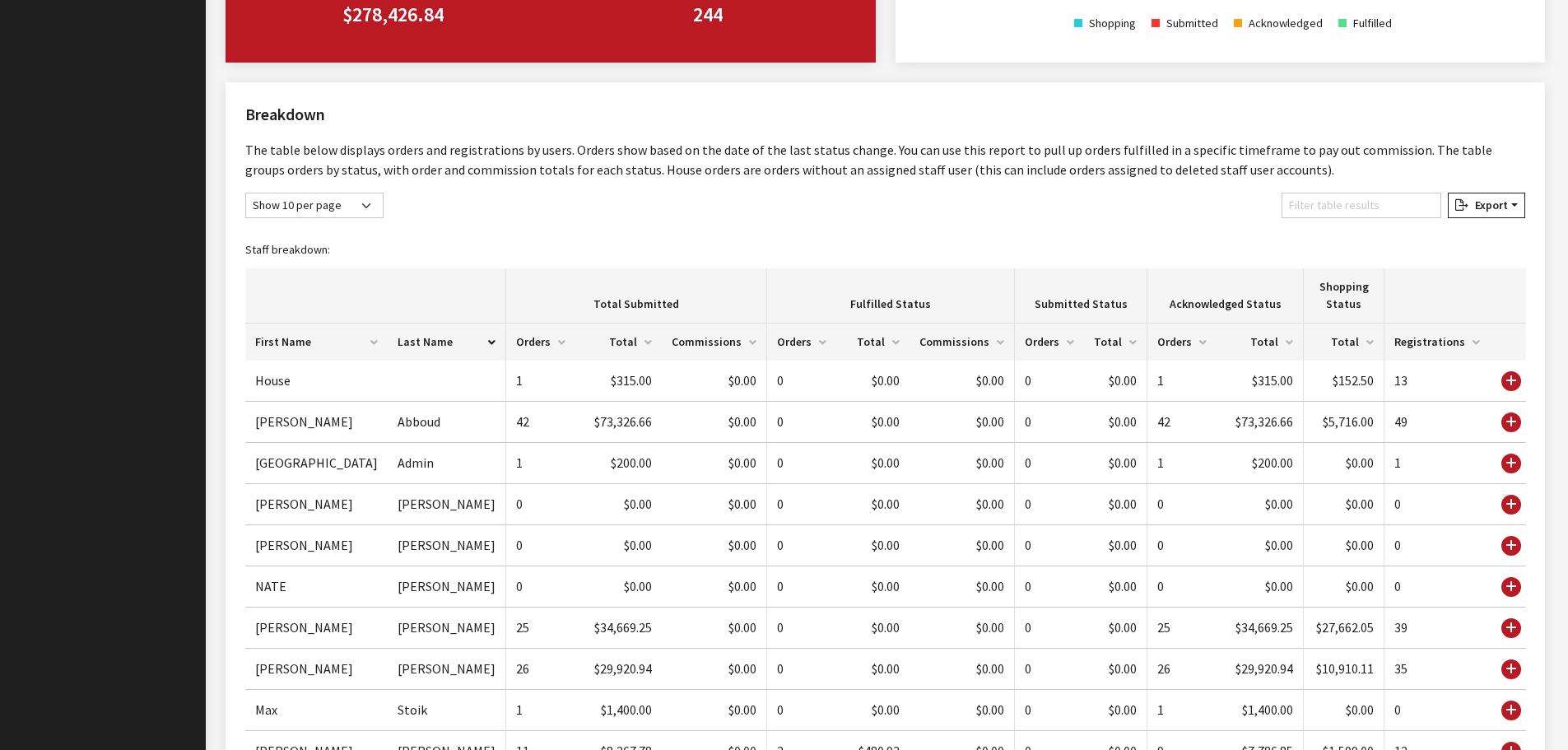
click at [1474, 342] on th "Registrations" at bounding box center [1438, 342] width 105 height 37
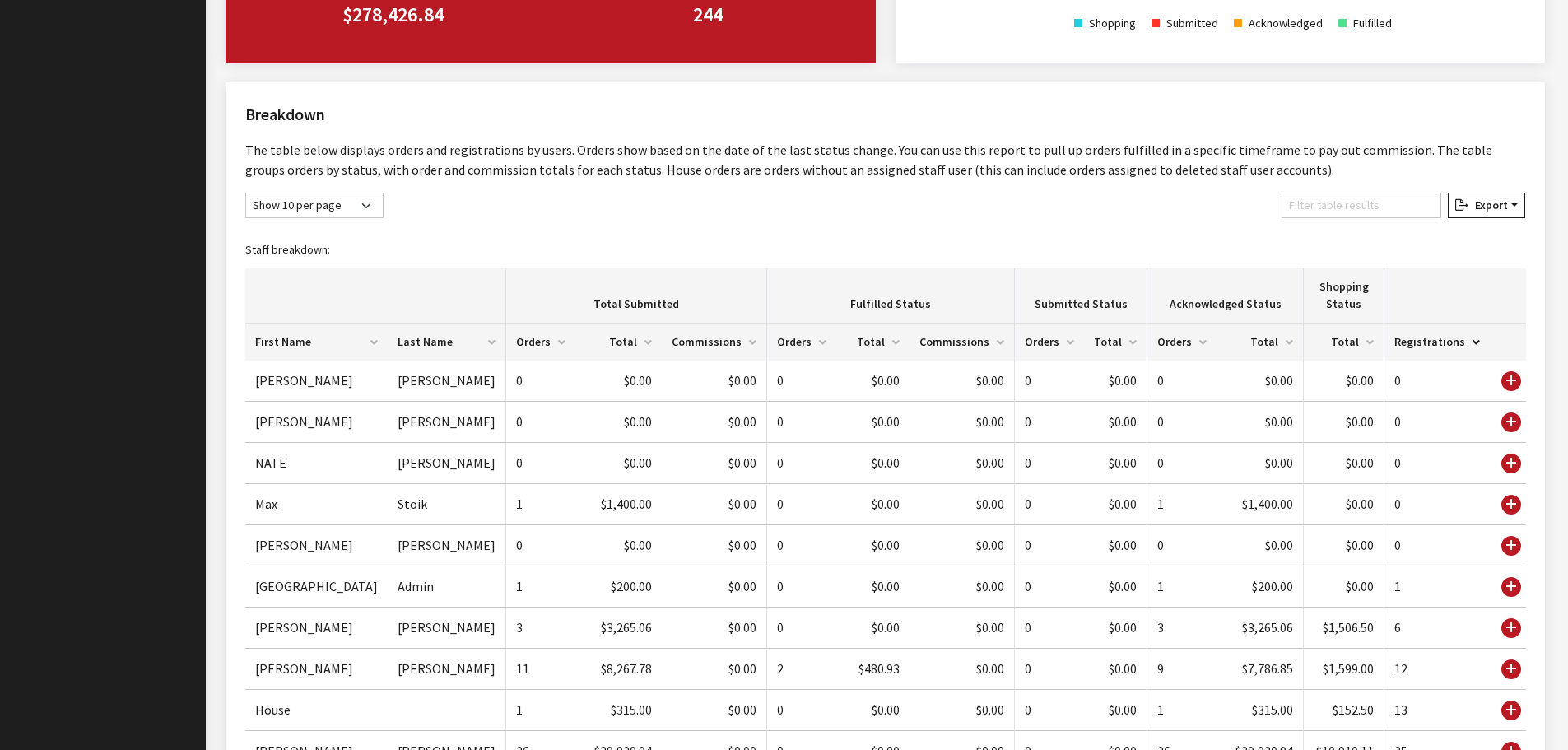
click at [1474, 342] on th "Registrations" at bounding box center [1438, 342] width 105 height 37
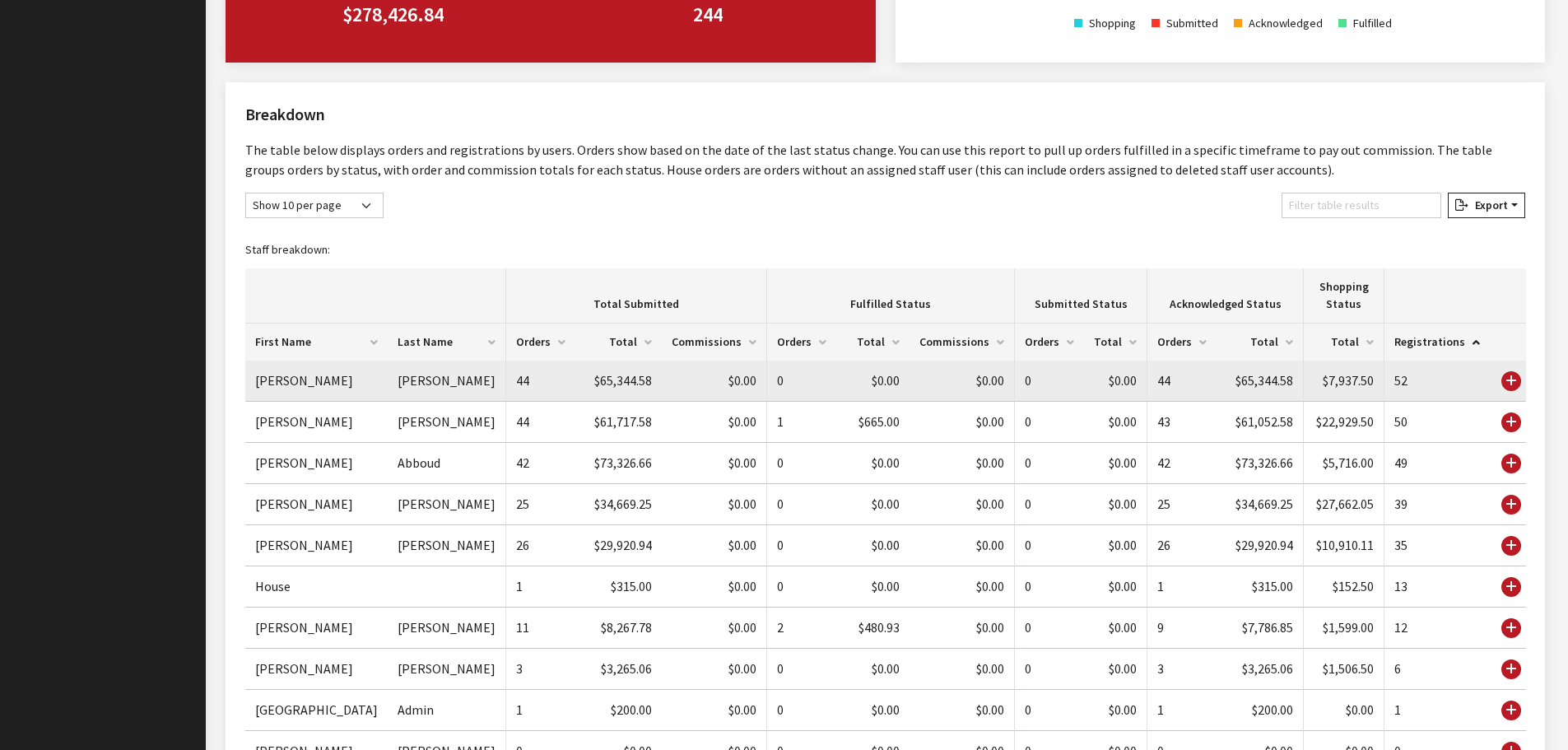
click at [1510, 376] on td "Use Enter key to show more/less" at bounding box center [1508, 381] width 36 height 41
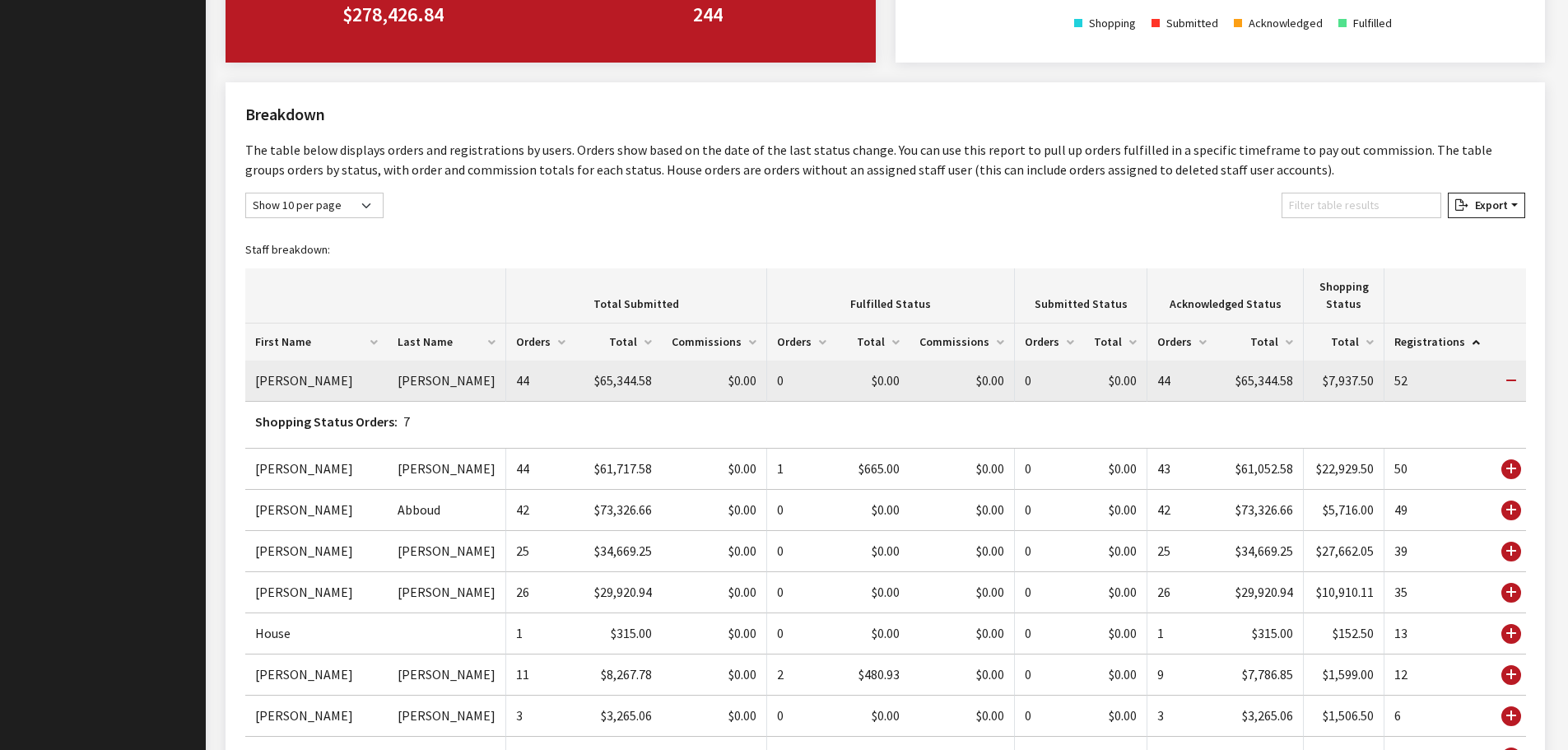
click at [1510, 376] on td "Use Enter key to show more/less" at bounding box center [1508, 381] width 36 height 41
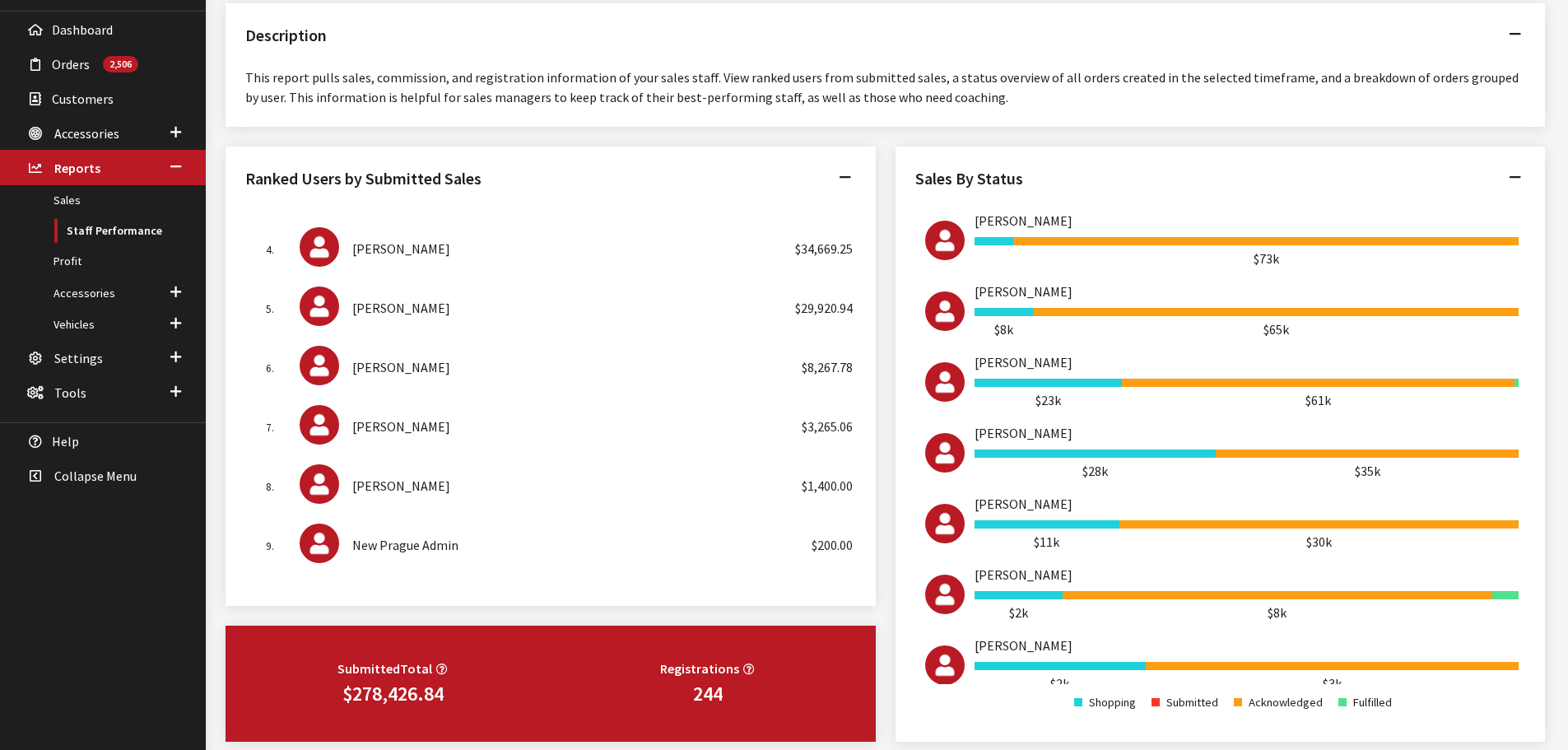
scroll to position [0, 0]
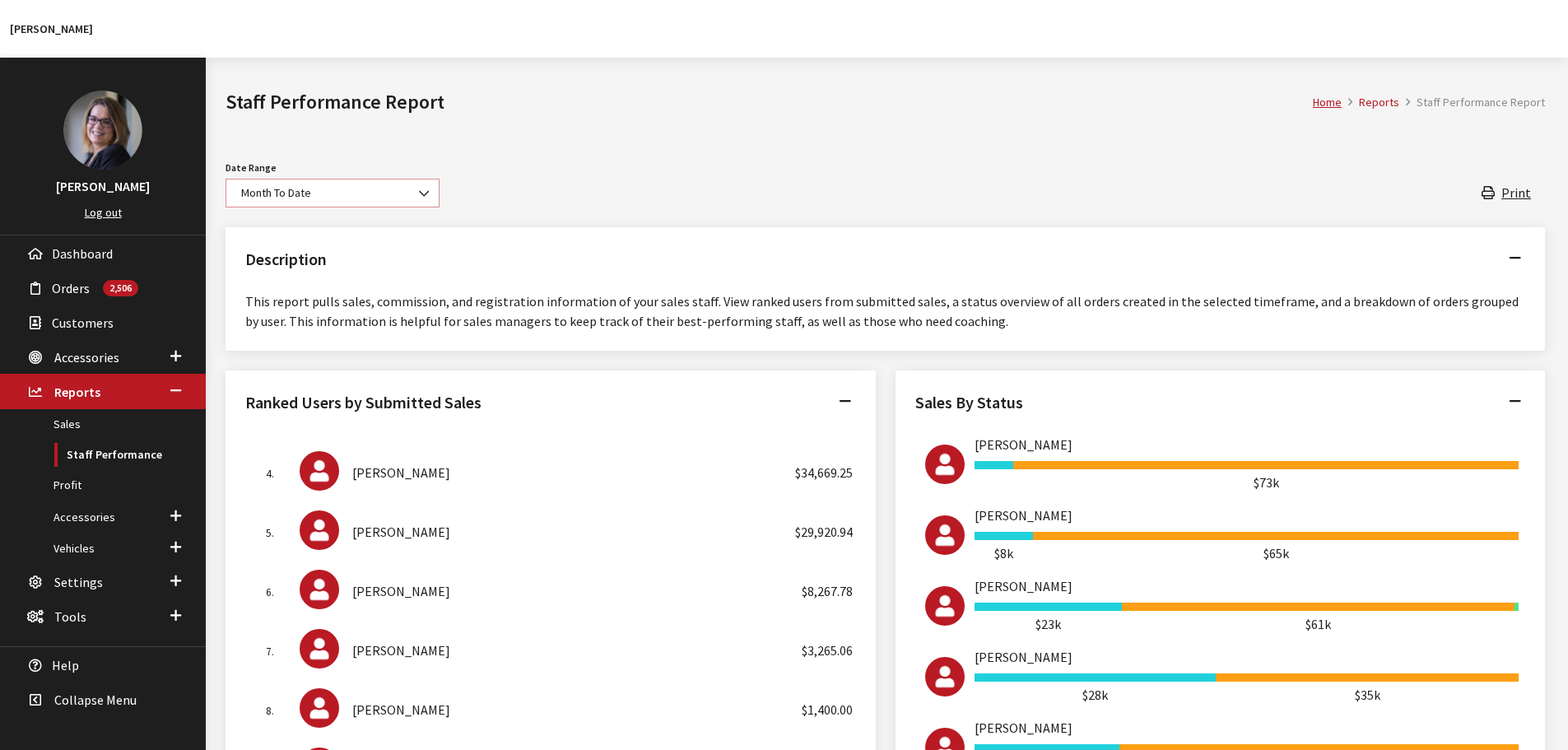
click at [367, 192] on span "Month To Date" at bounding box center [332, 193] width 193 height 18
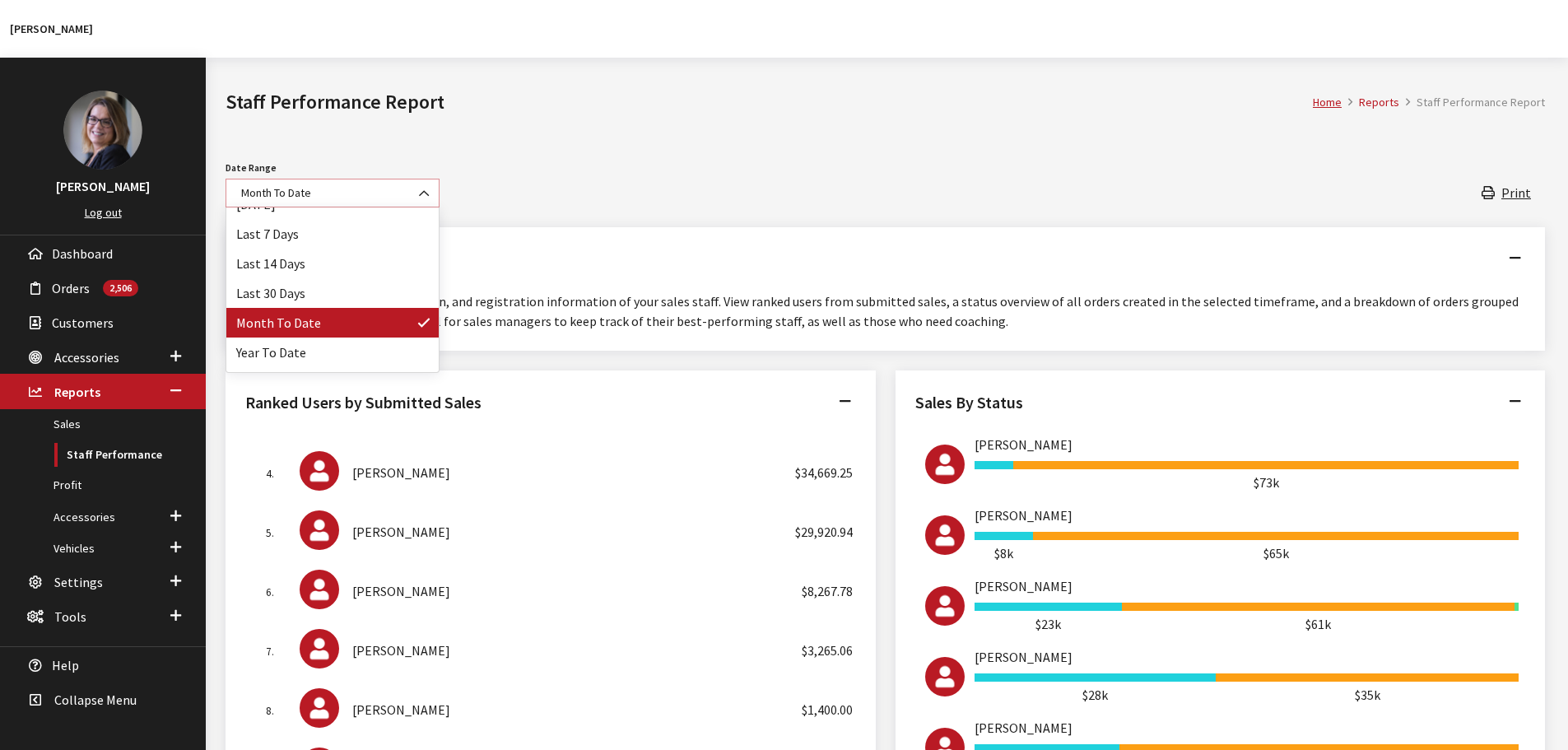
scroll to position [73, 0]
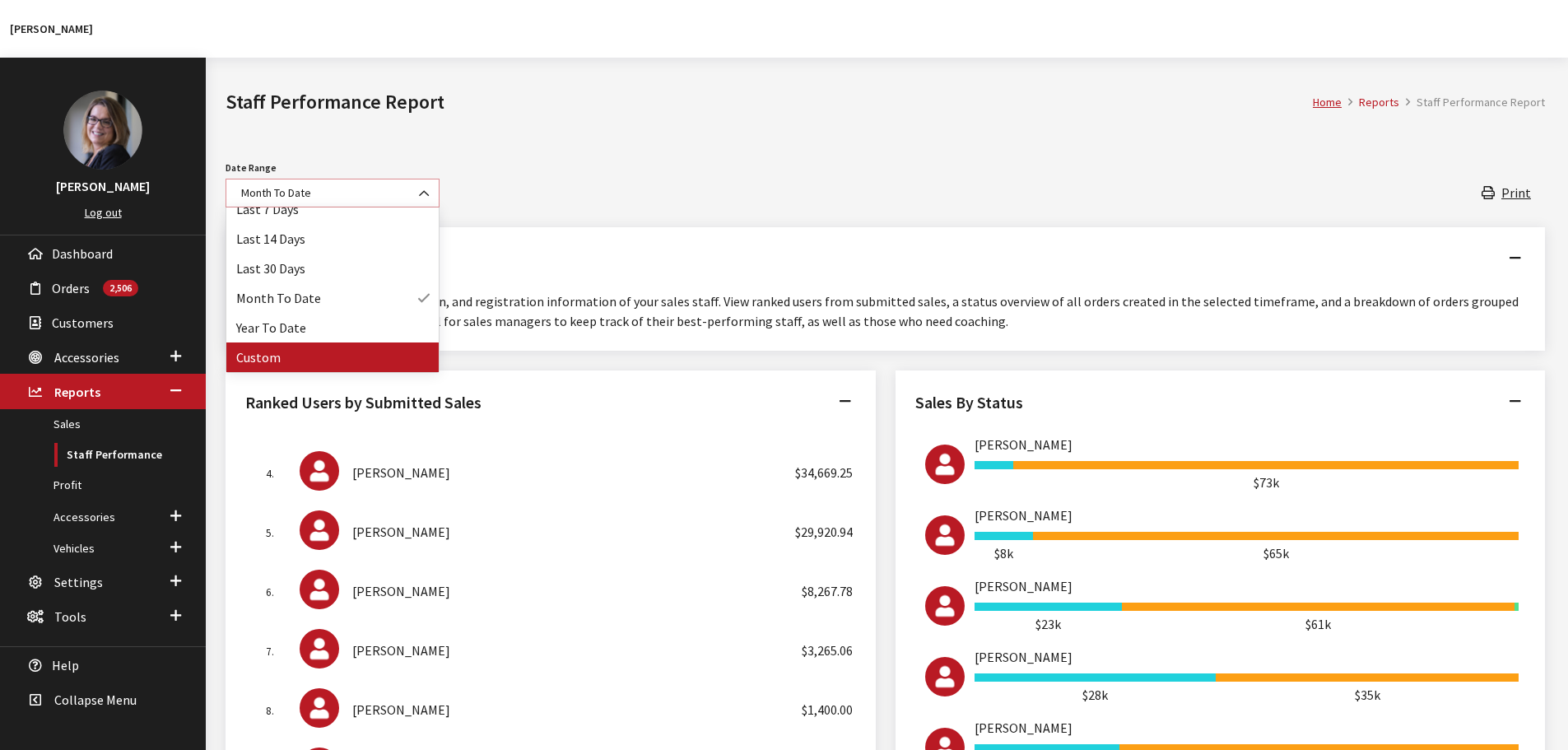
select select "128"
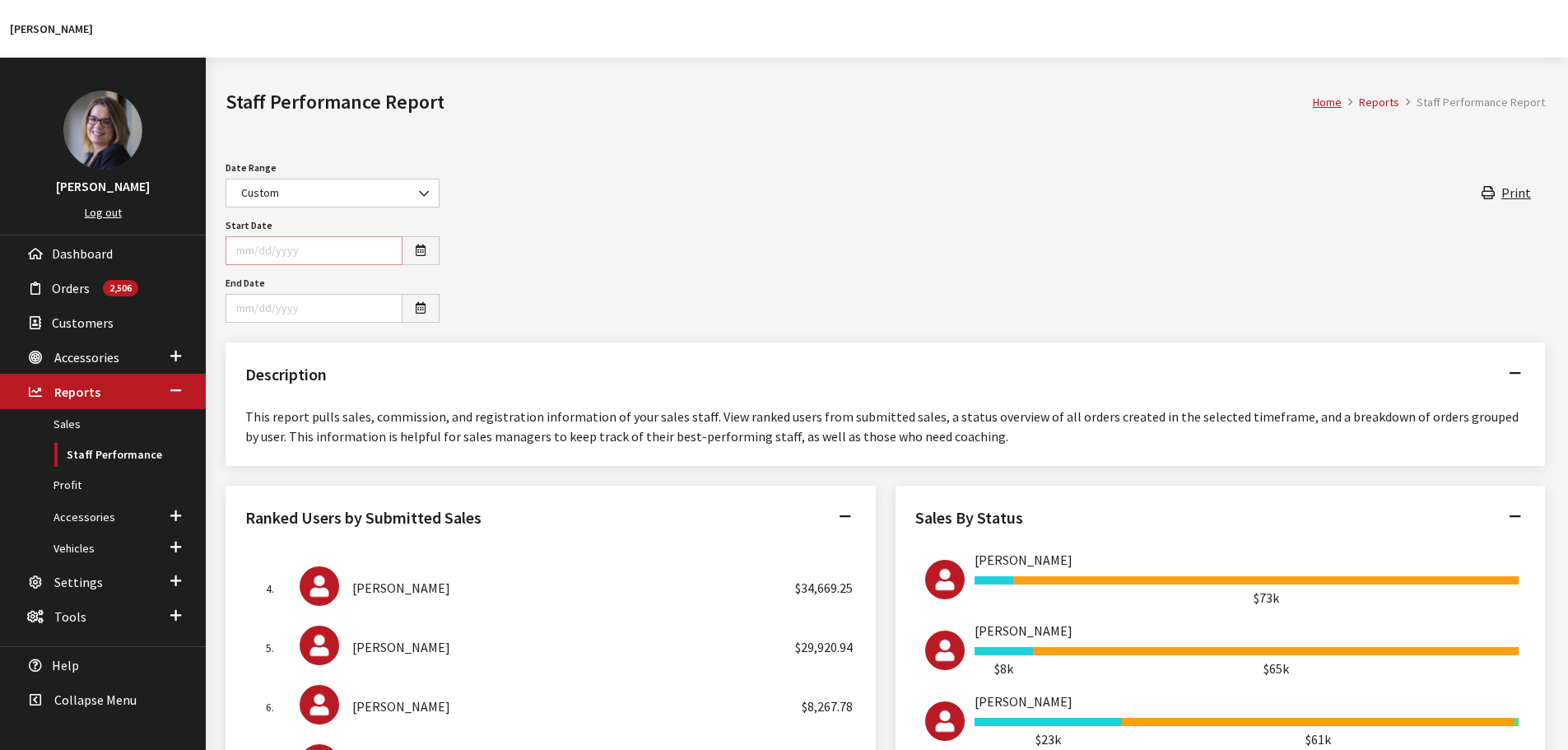
click at [325, 255] on input "Start Date" at bounding box center [314, 251] width 177 height 28
click at [429, 249] on button "button" at bounding box center [420, 251] width 38 height 28
click at [244, 383] on td "10" at bounding box center [246, 384] width 25 height 25
type input "[DATE]"
click at [429, 306] on button "button" at bounding box center [420, 308] width 38 height 28
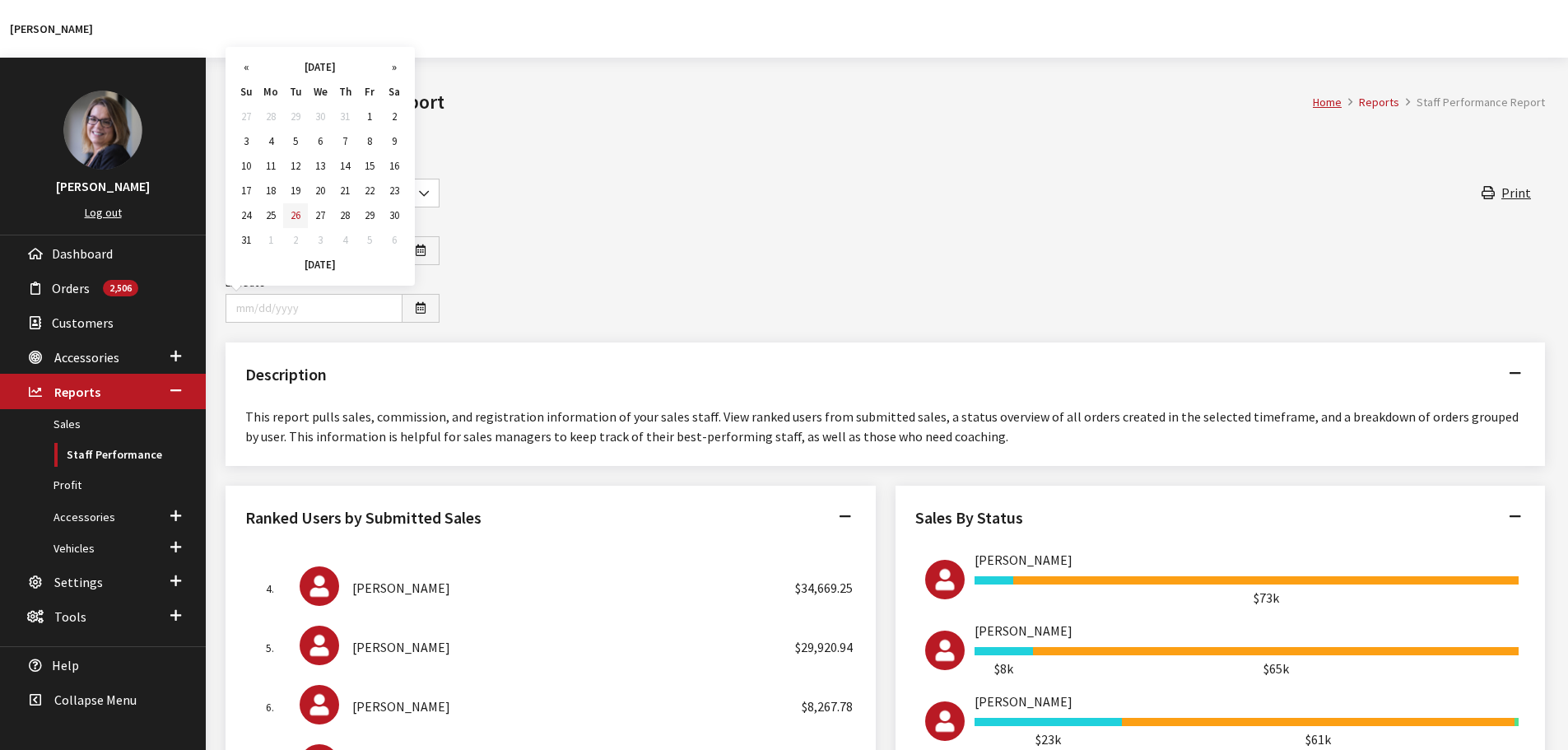
click at [298, 223] on td "26" at bounding box center [296, 215] width 25 height 25
type input "[DATE]"
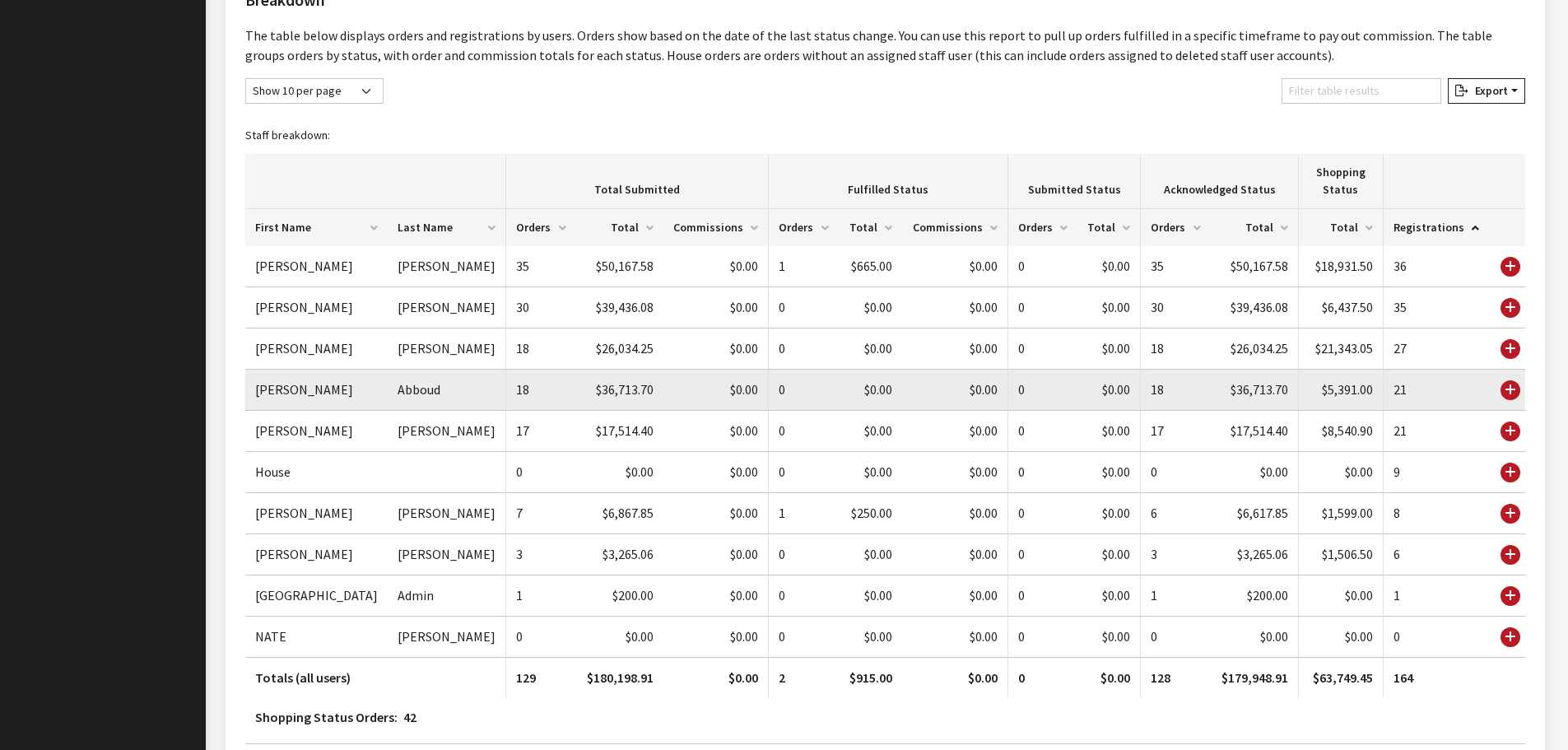
scroll to position [1153, 0]
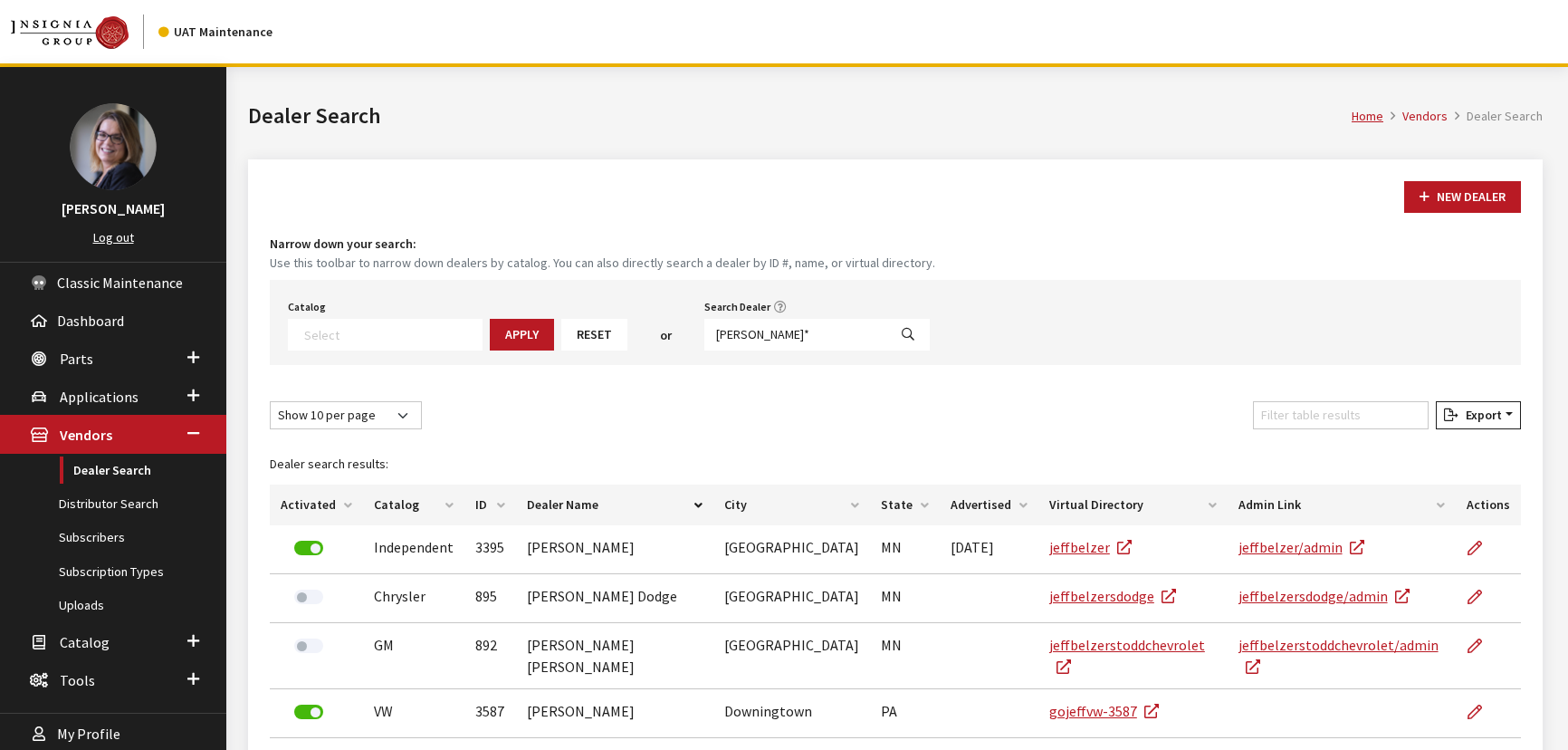
select select
